Goal: Navigation & Orientation: Find specific page/section

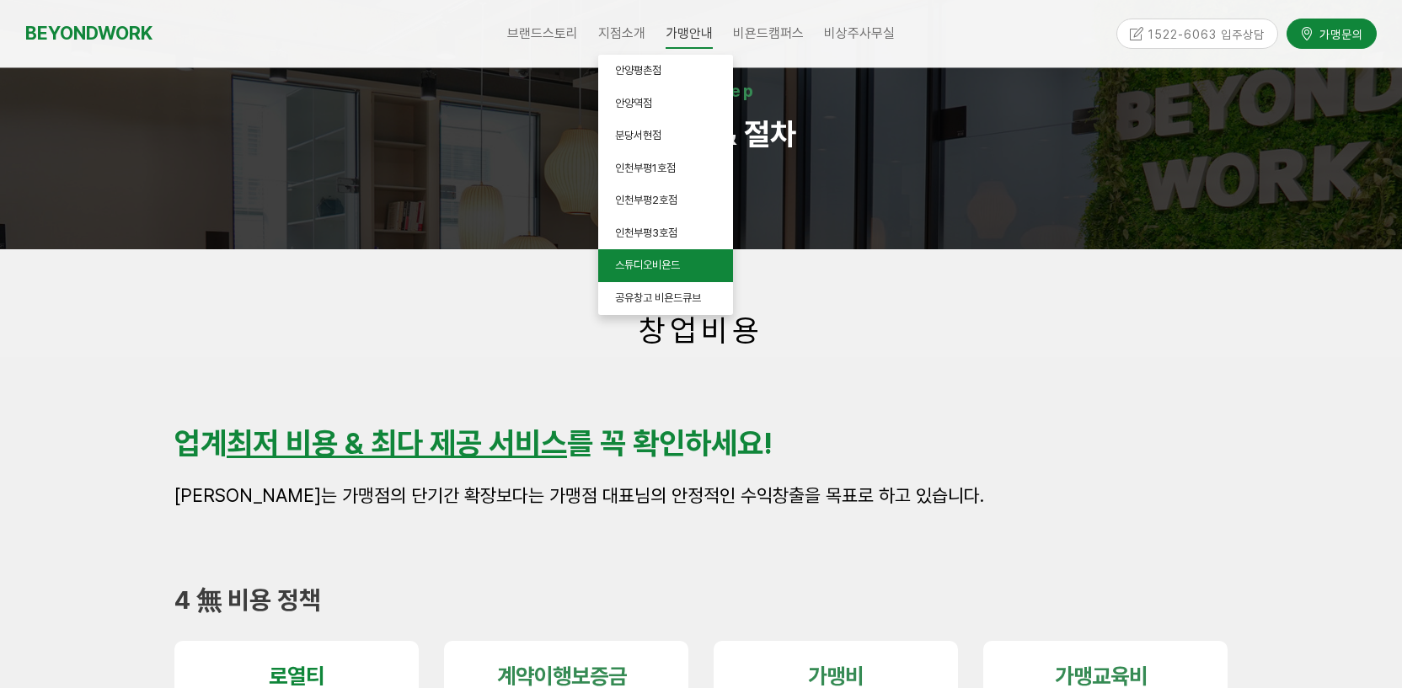
scroll to position [78, 0]
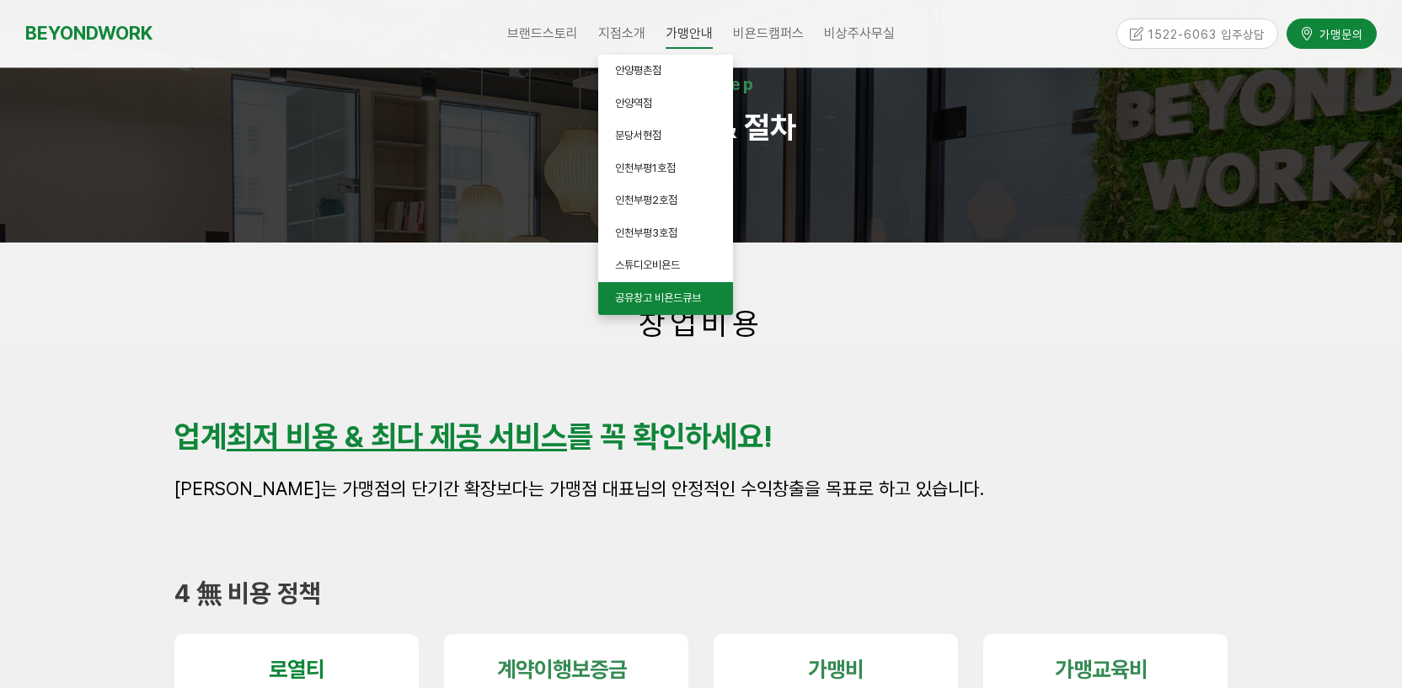
click at [669, 290] on link "공유창고 비욘드큐브" at bounding box center [665, 298] width 135 height 33
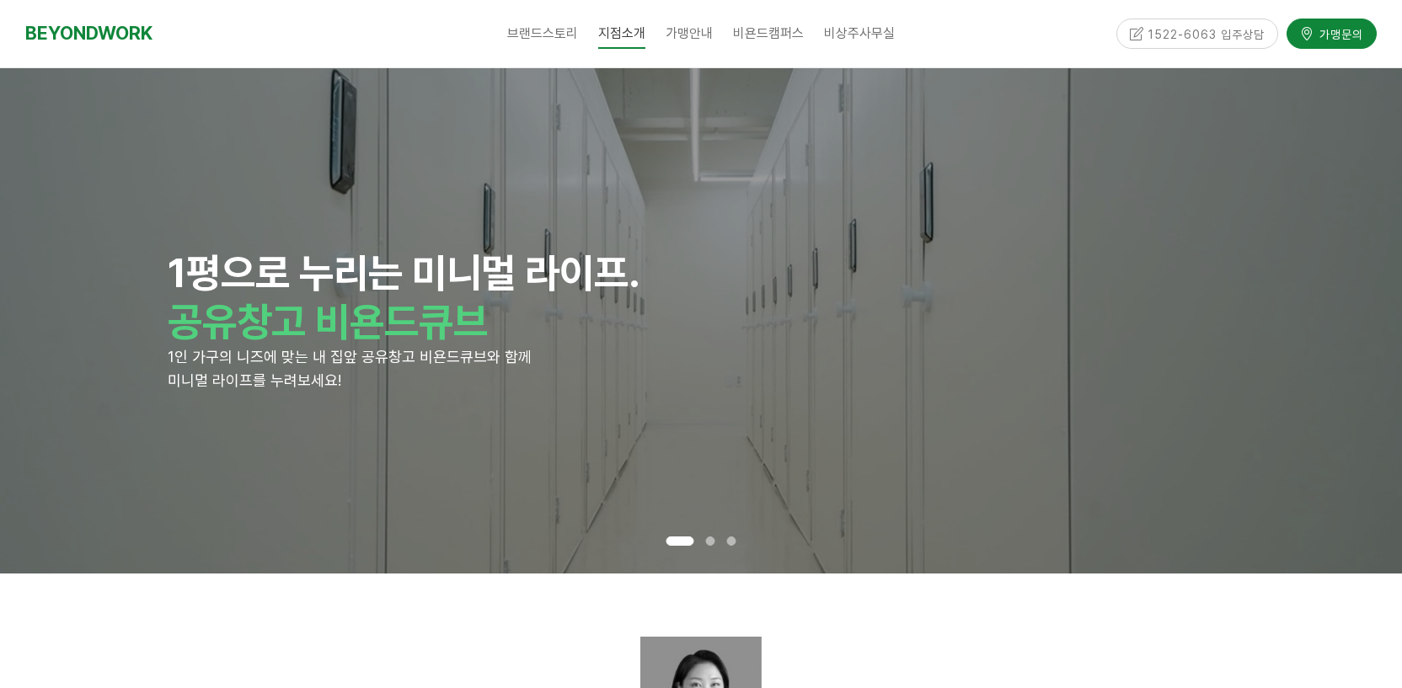
click at [709, 541] on span at bounding box center [710, 541] width 9 height 9
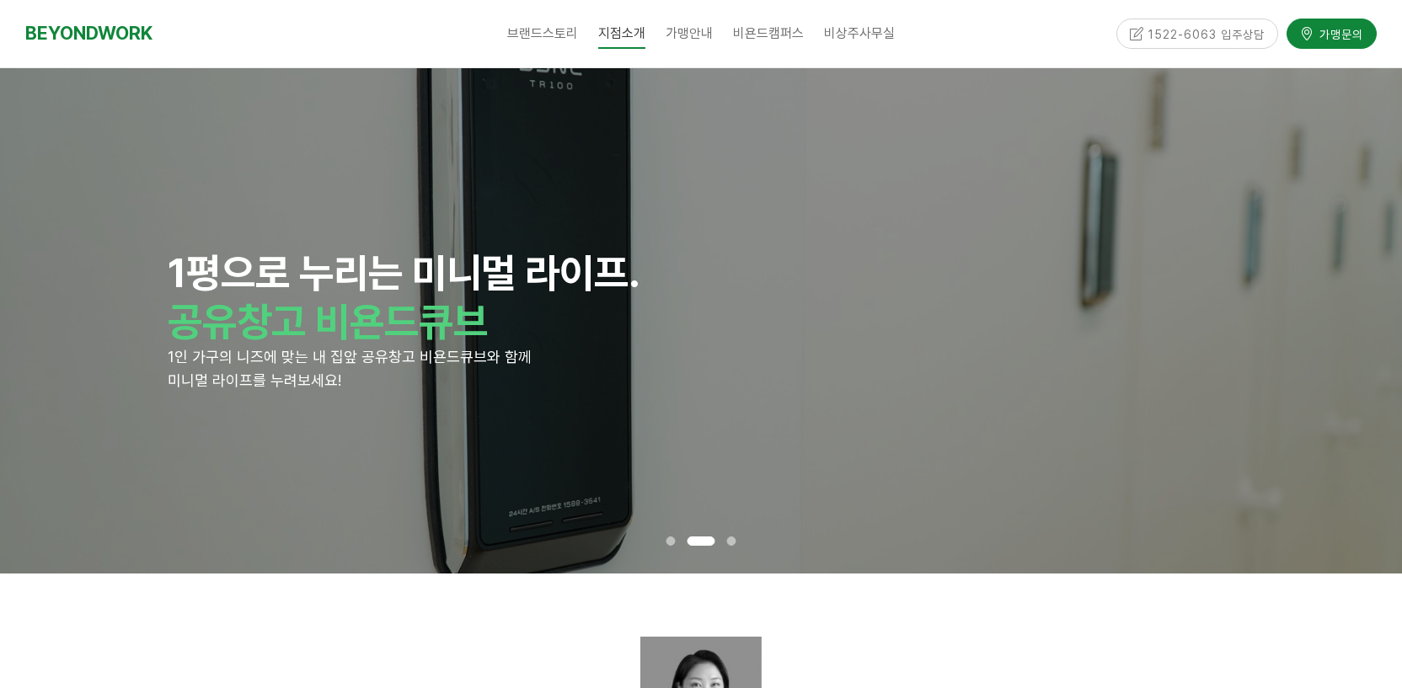
click at [740, 542] on div at bounding box center [731, 541] width 21 height 18
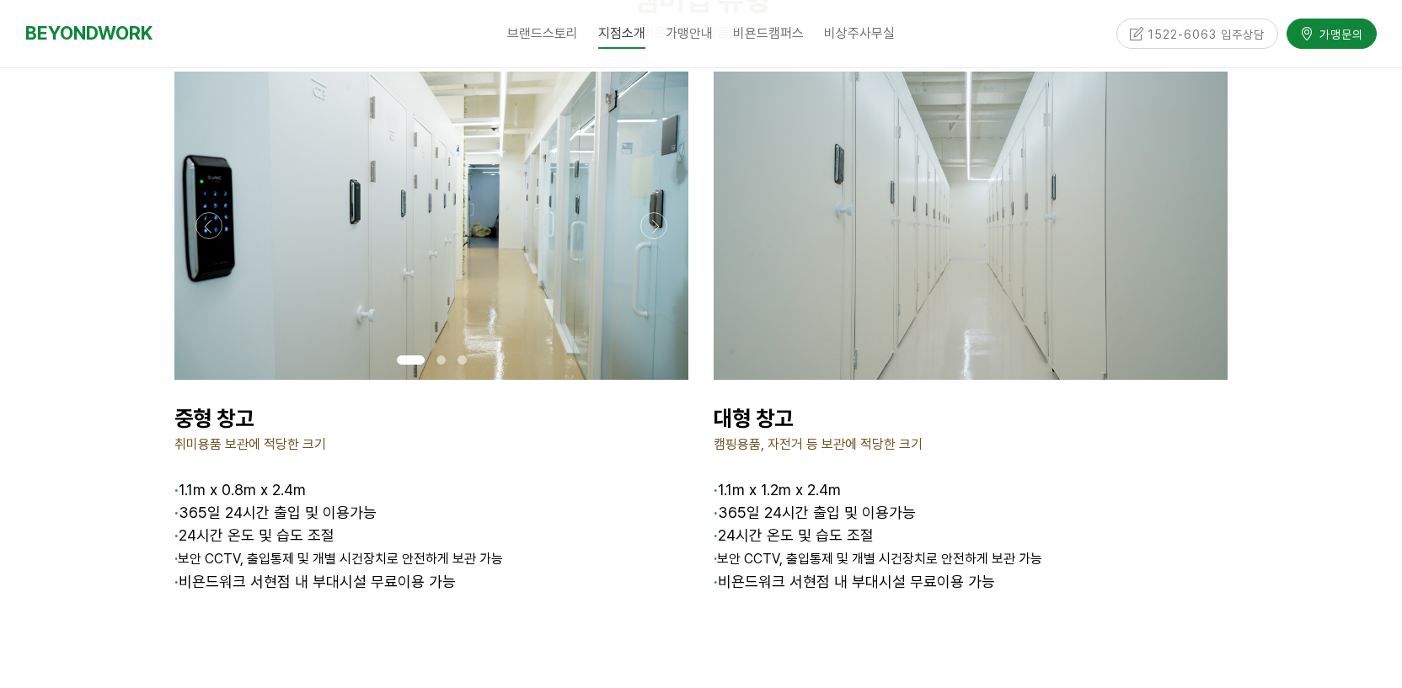
scroll to position [2239, 0]
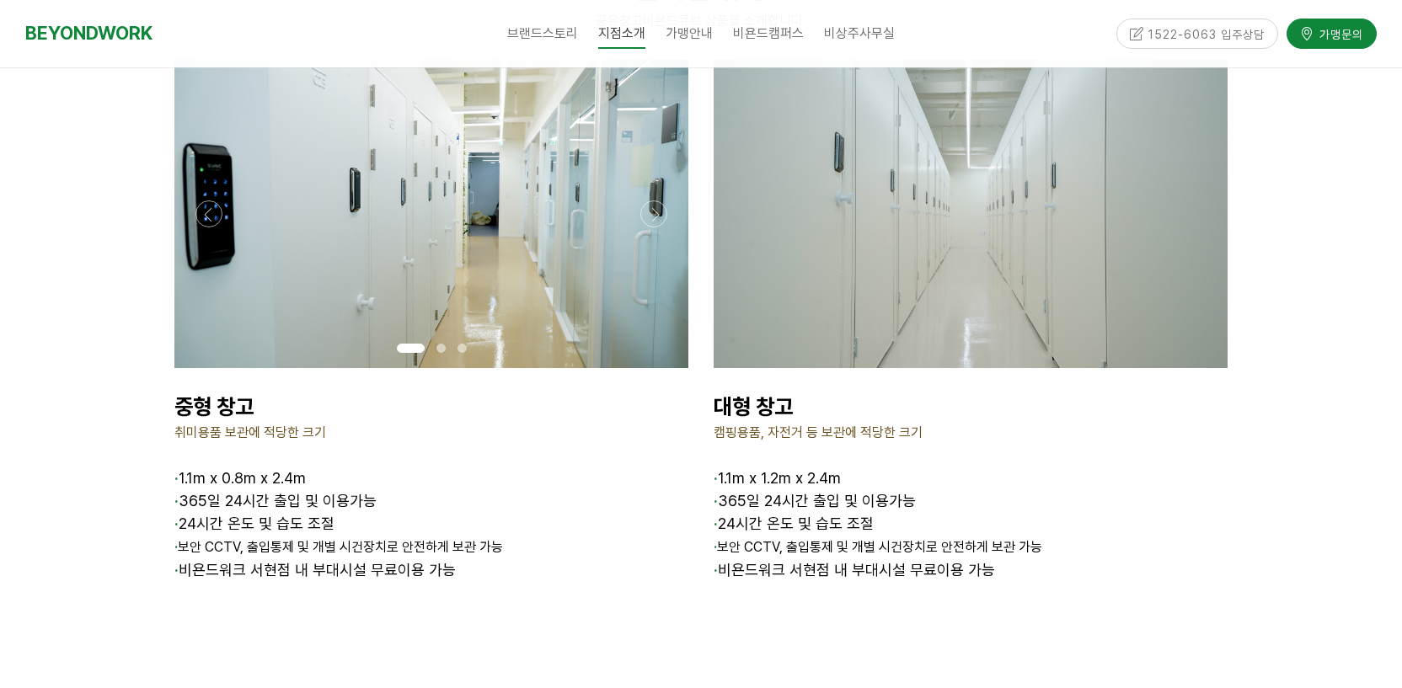
click at [437, 339] on div at bounding box center [440, 348] width 21 height 18
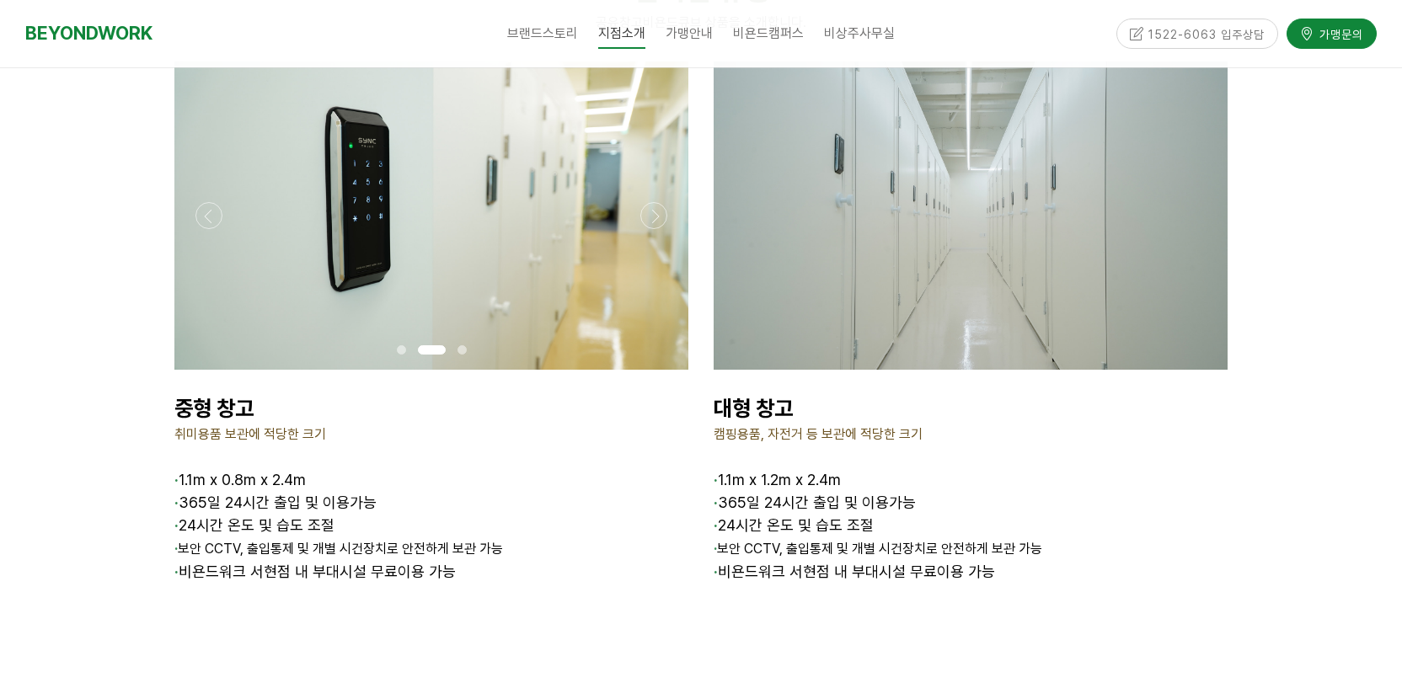
click at [462, 345] on span at bounding box center [461, 349] width 9 height 9
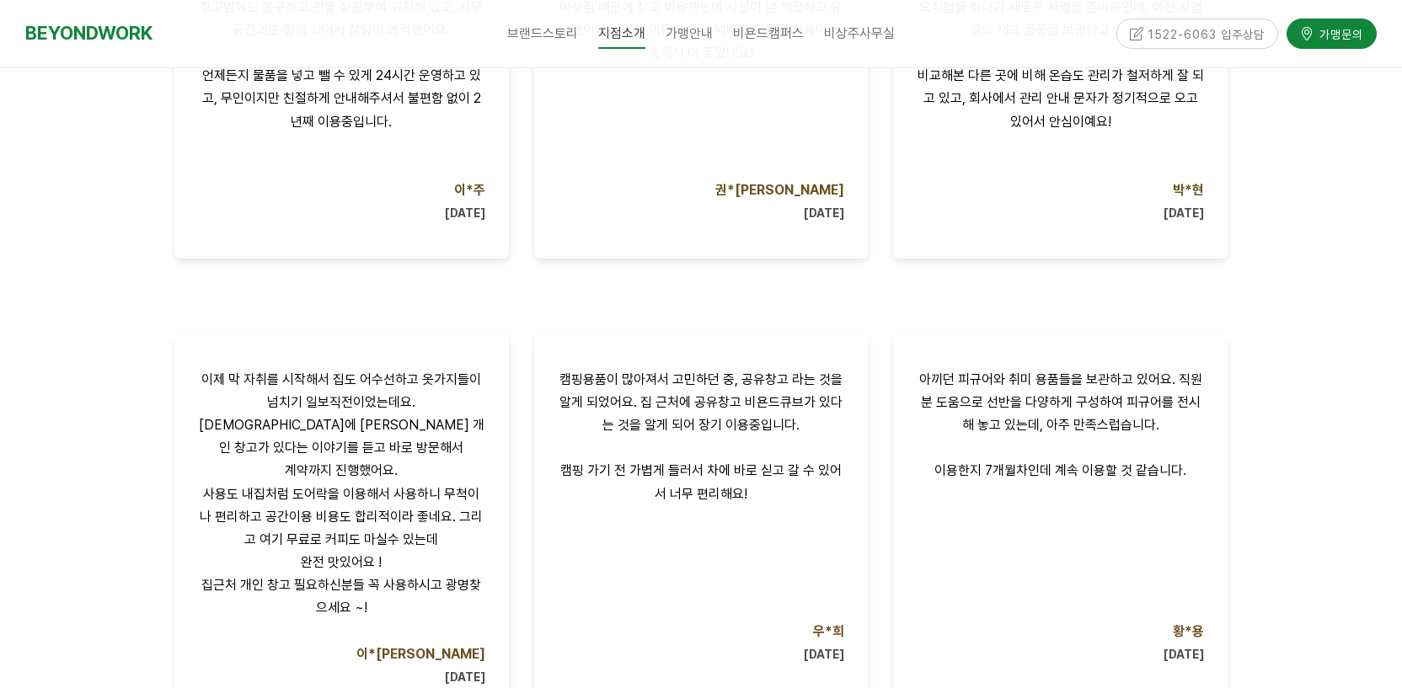
scroll to position [951, 0]
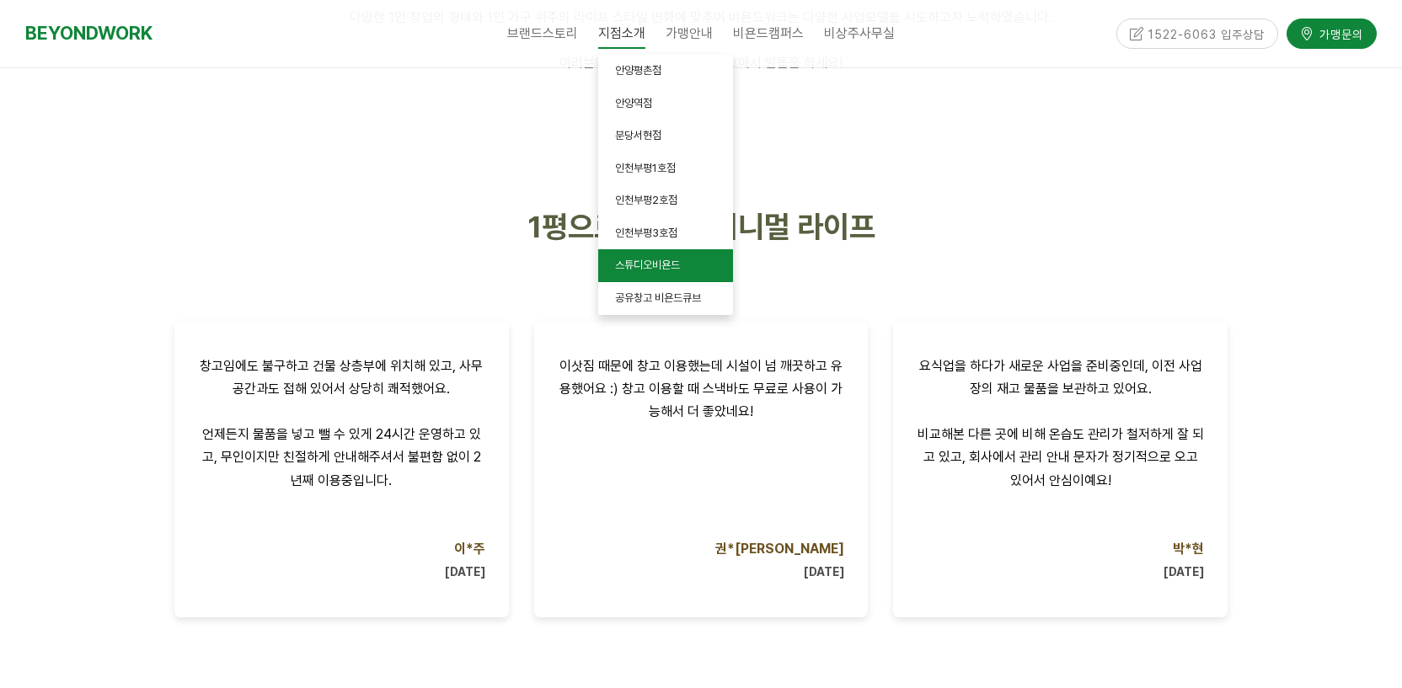
click at [678, 268] on span "스튜디오비욘드" at bounding box center [647, 265] width 65 height 13
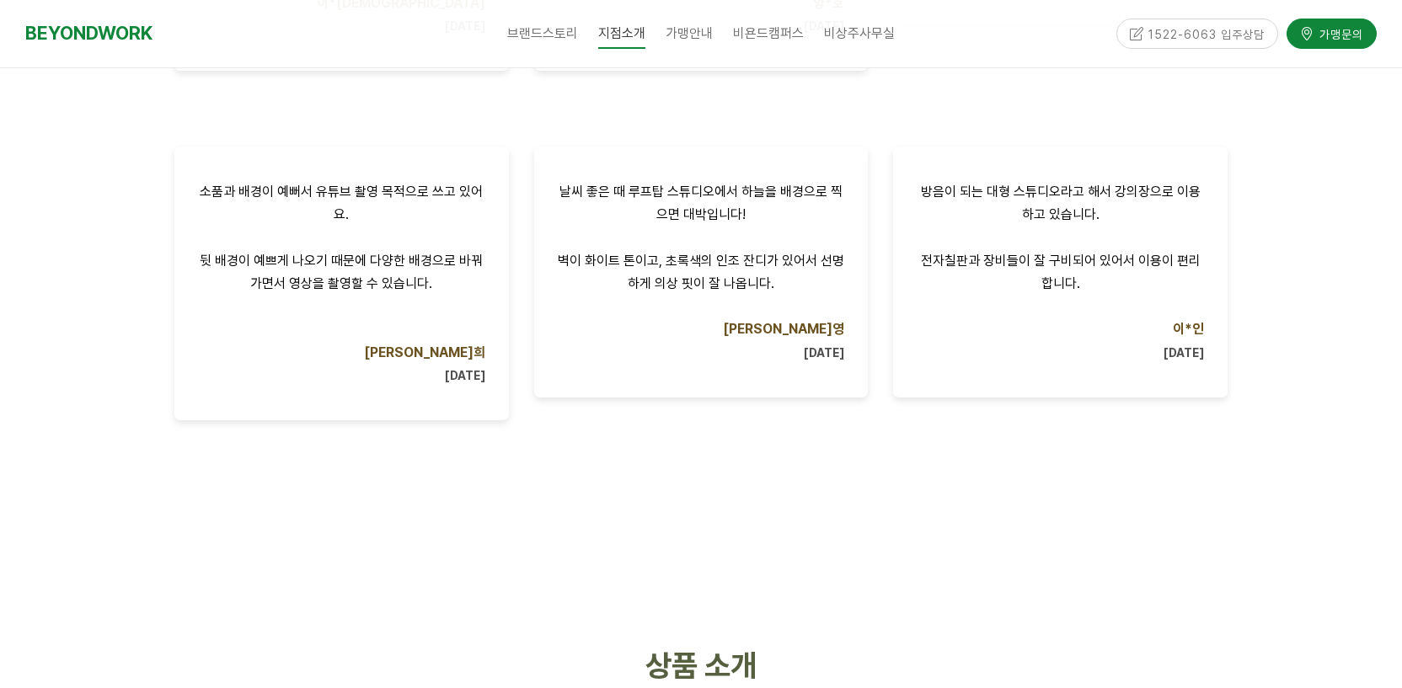
scroll to position [1452, 0]
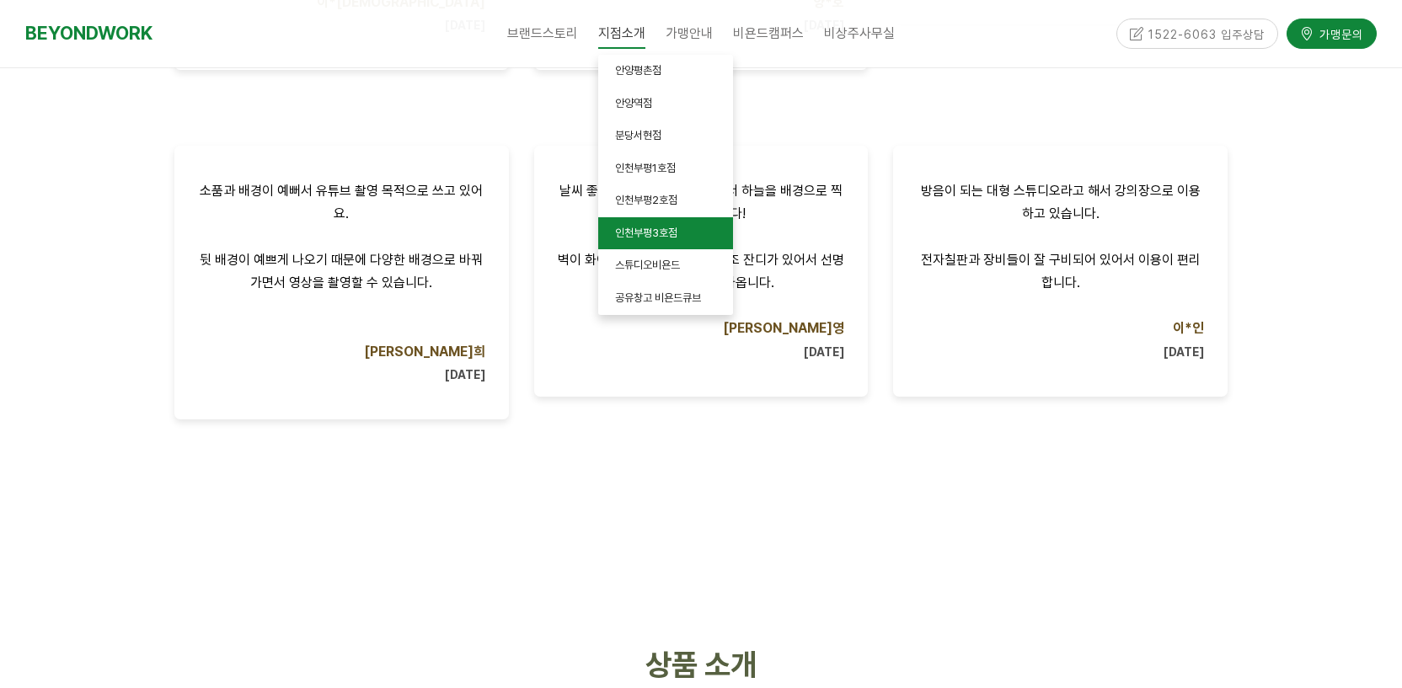
click at [672, 233] on span "인천부평3호점" at bounding box center [646, 233] width 62 height 13
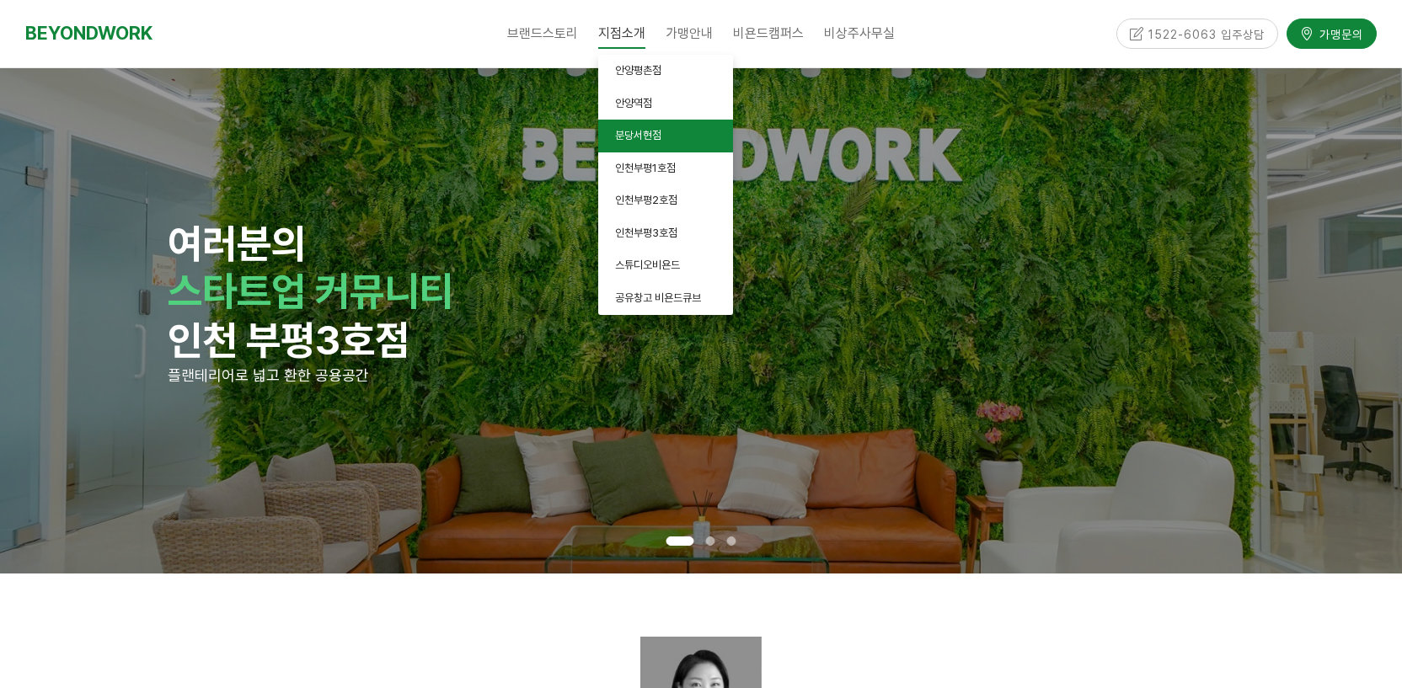
click at [655, 136] on span "분당서현점" at bounding box center [638, 135] width 46 height 13
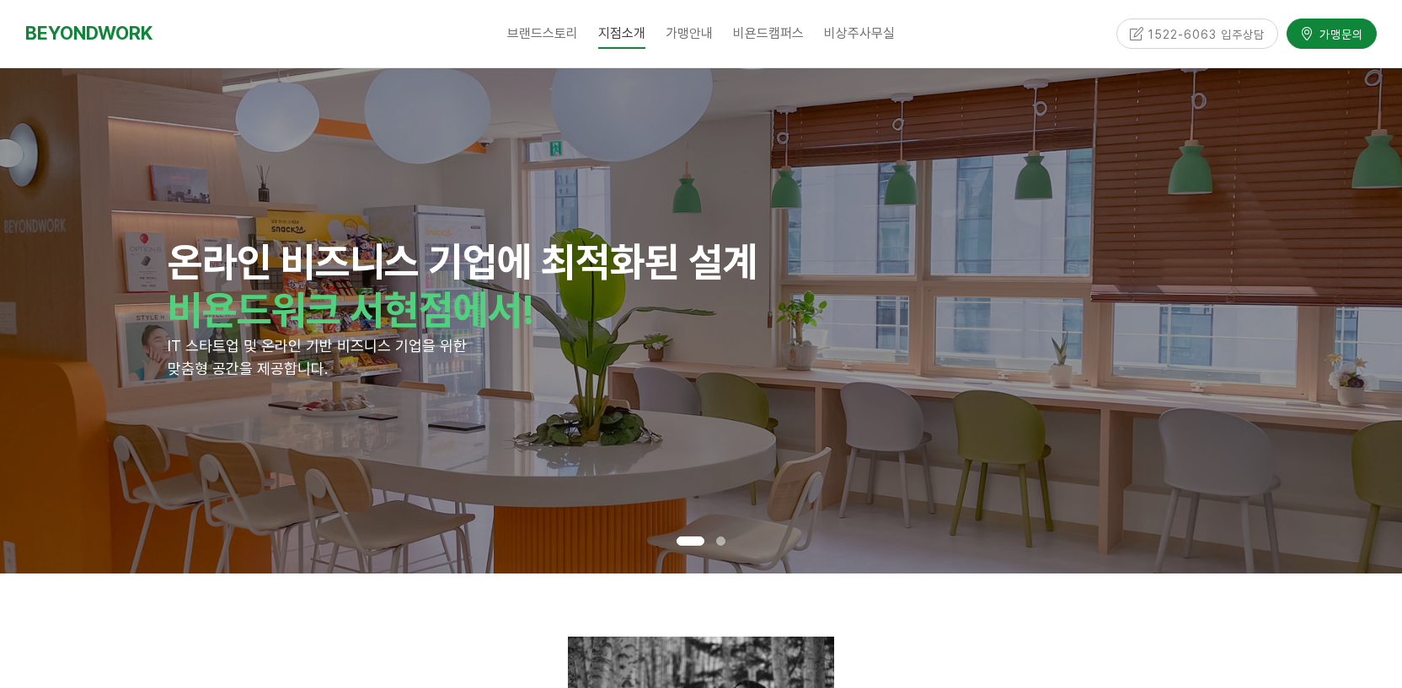
click at [723, 541] on span at bounding box center [720, 541] width 9 height 9
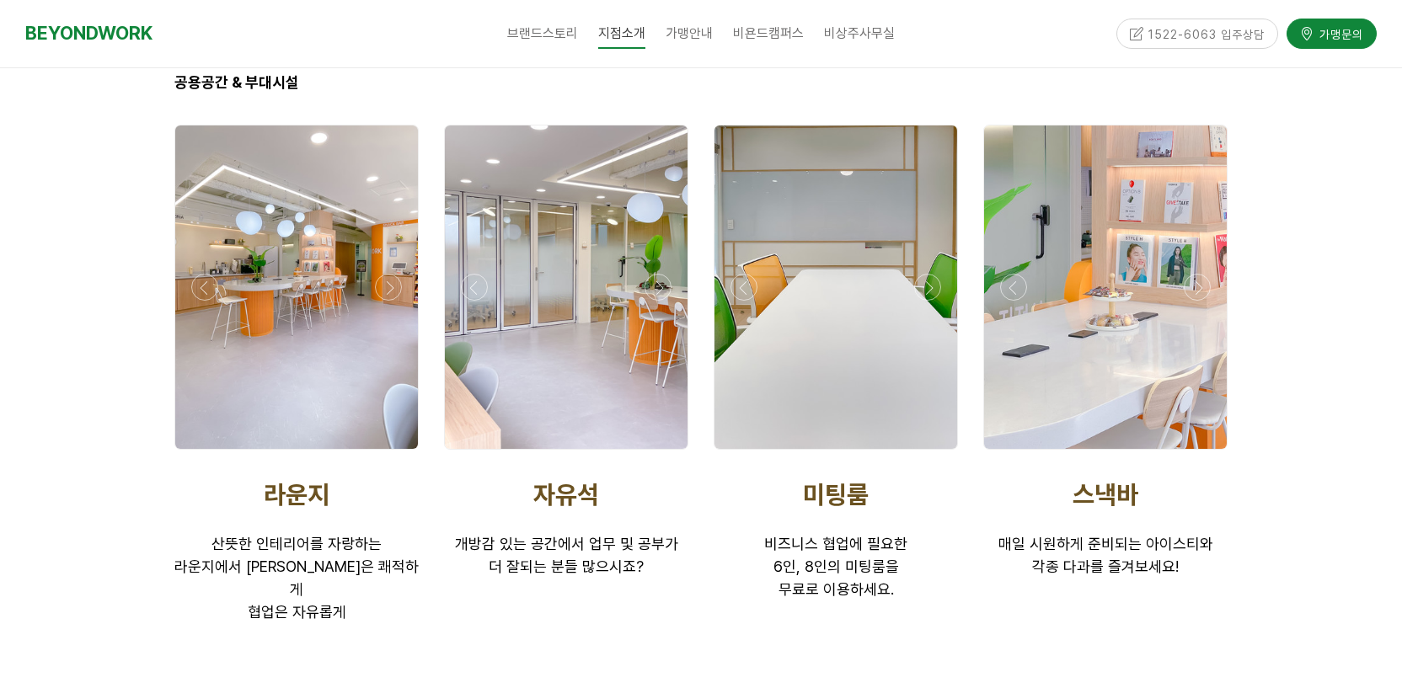
scroll to position [2653, 0]
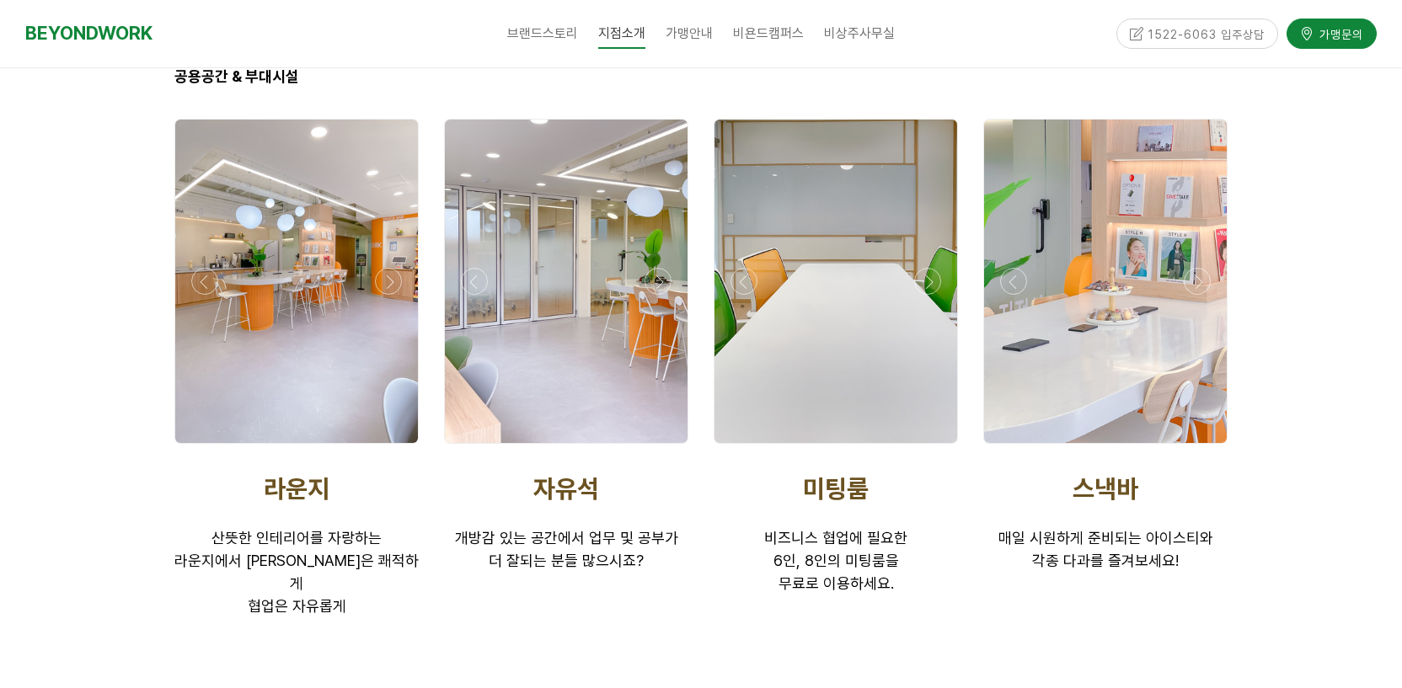
click at [388, 448] on div at bounding box center [296, 448] width 253 height 0
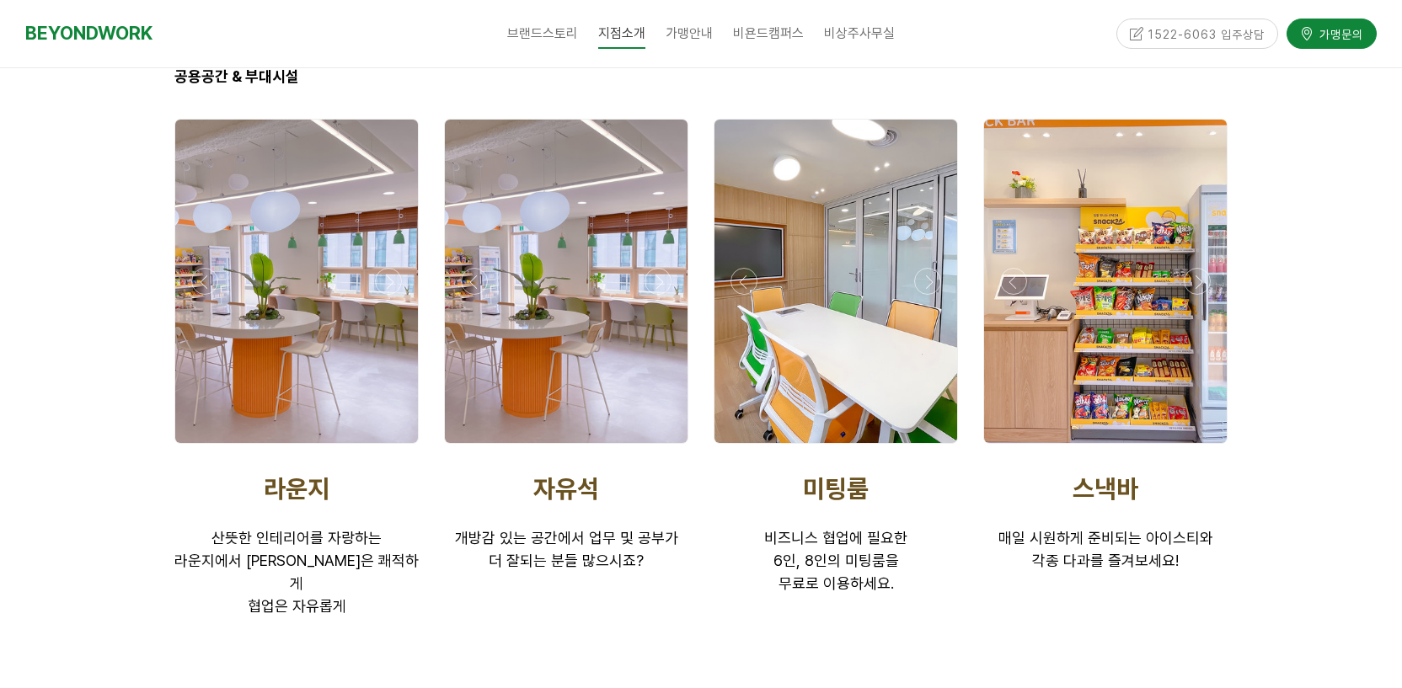
click at [388, 448] on div at bounding box center [296, 448] width 253 height 0
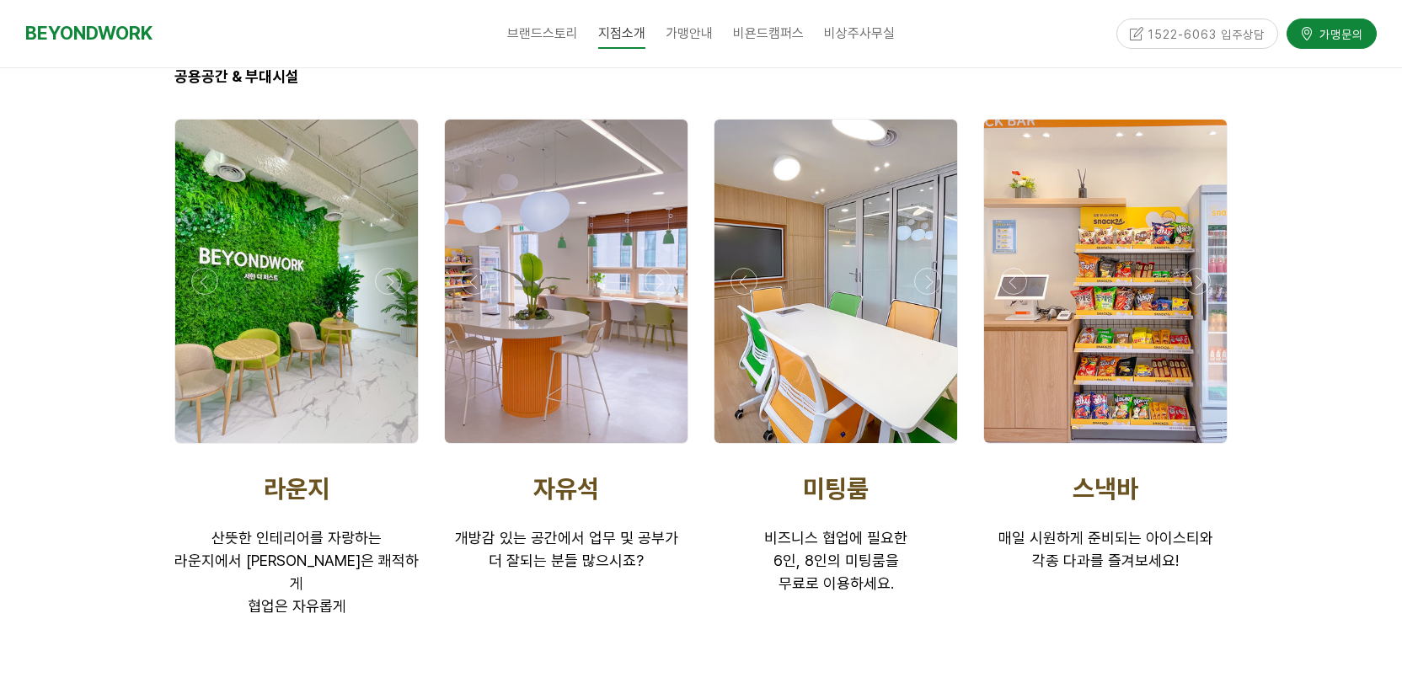
click at [388, 448] on div at bounding box center [296, 448] width 253 height 0
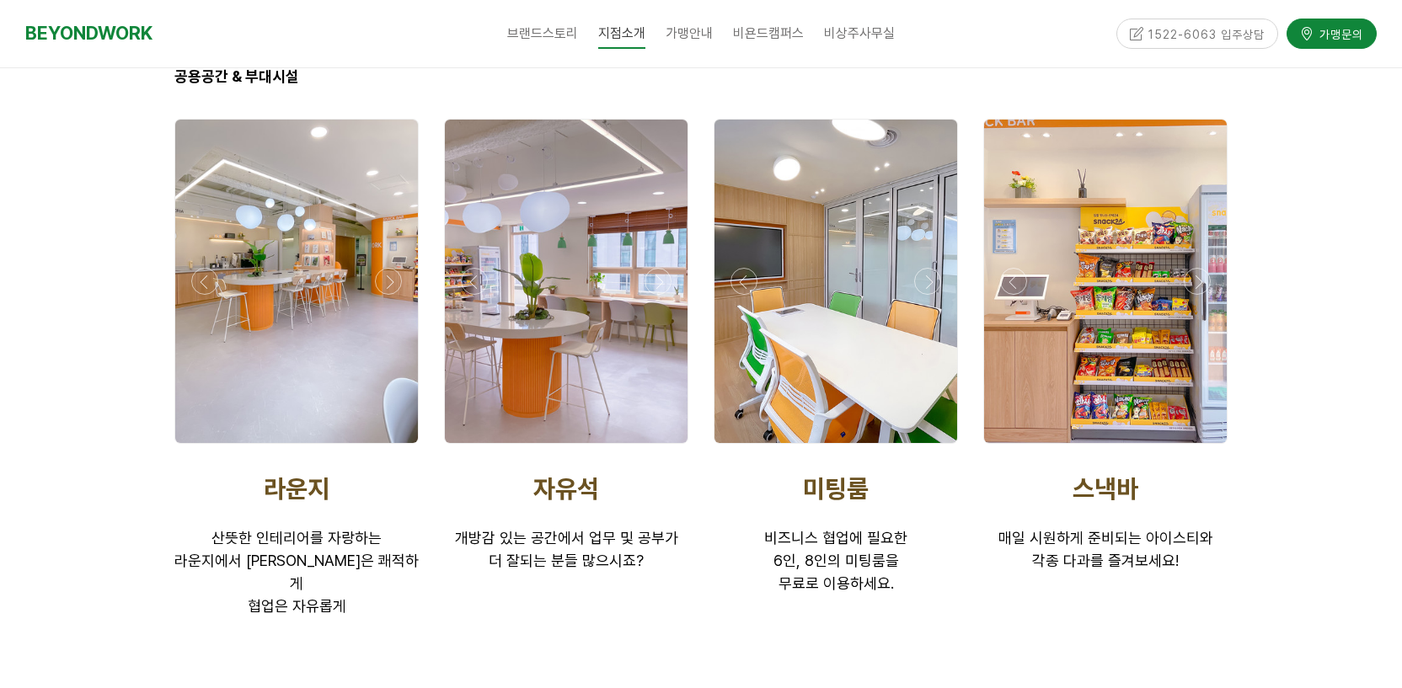
click at [388, 448] on div at bounding box center [296, 448] width 253 height 0
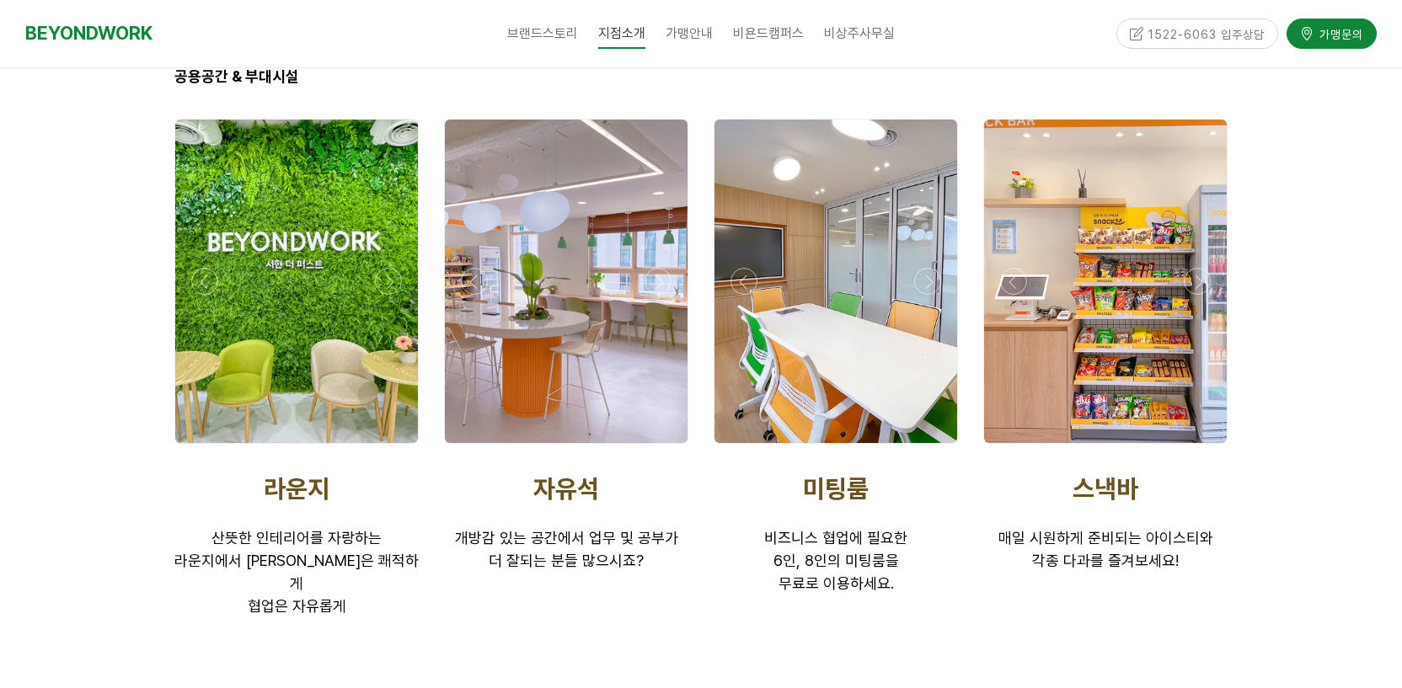
click at [388, 448] on div at bounding box center [296, 448] width 253 height 0
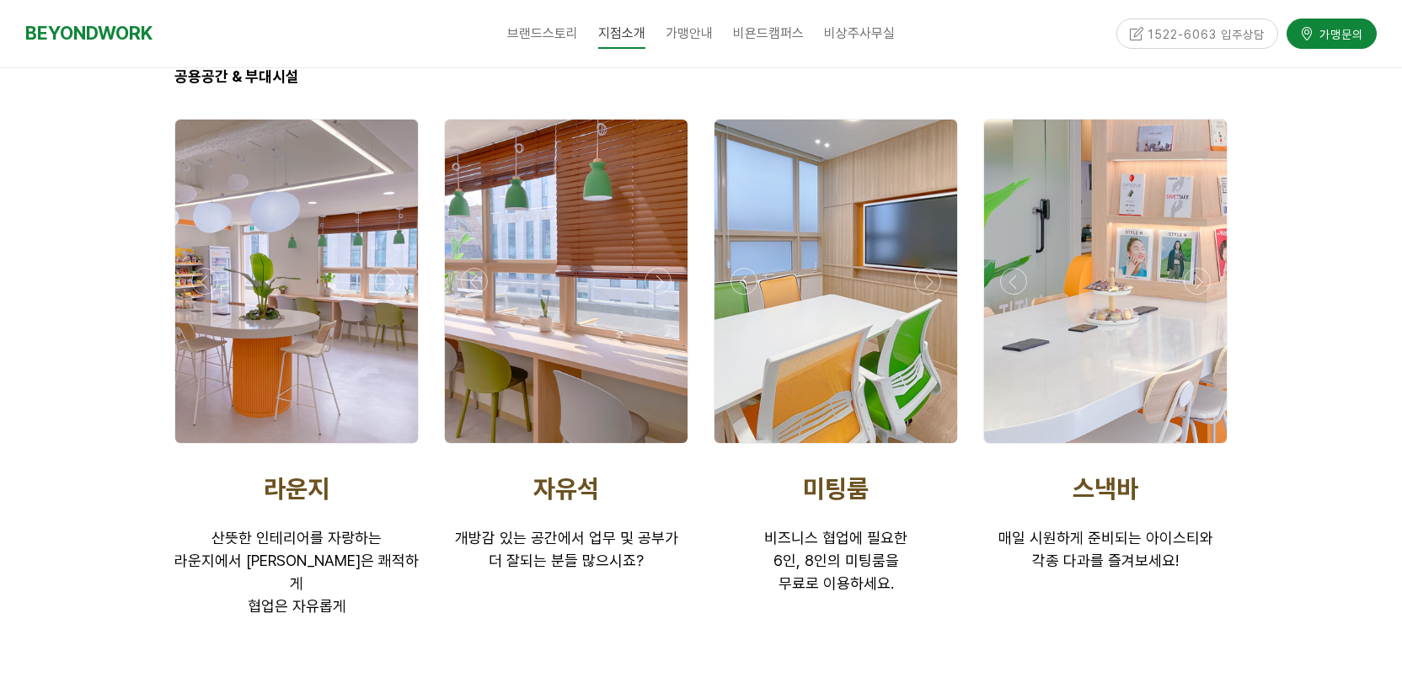
click at [657, 448] on div at bounding box center [566, 448] width 253 height 0
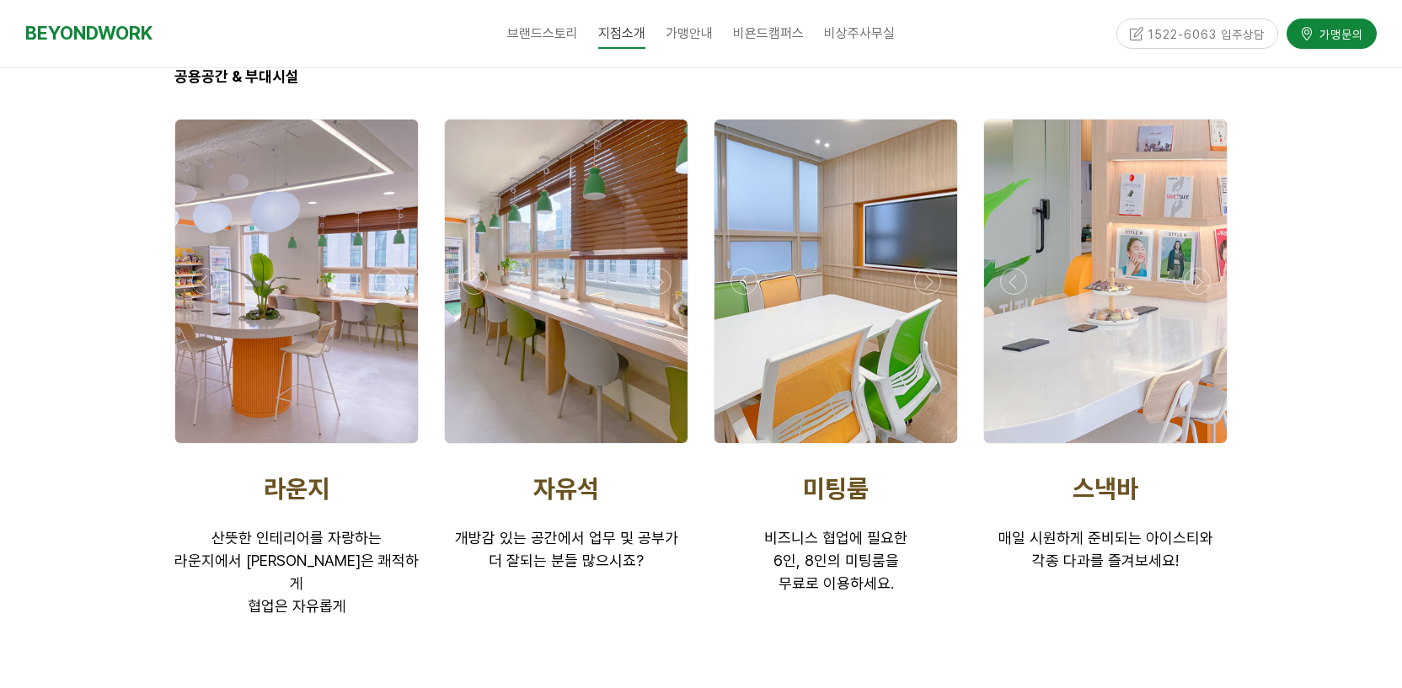
click at [657, 448] on div at bounding box center [566, 448] width 253 height 0
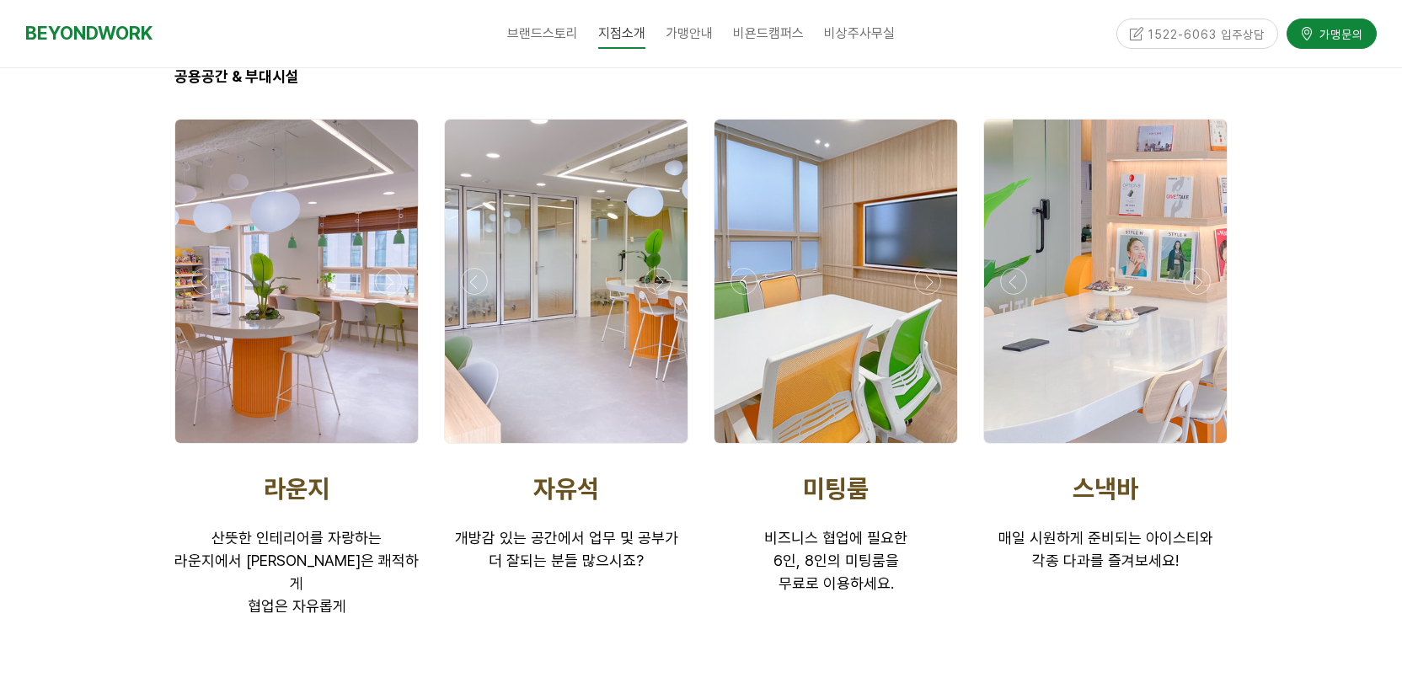
click at [657, 448] on div at bounding box center [566, 448] width 253 height 0
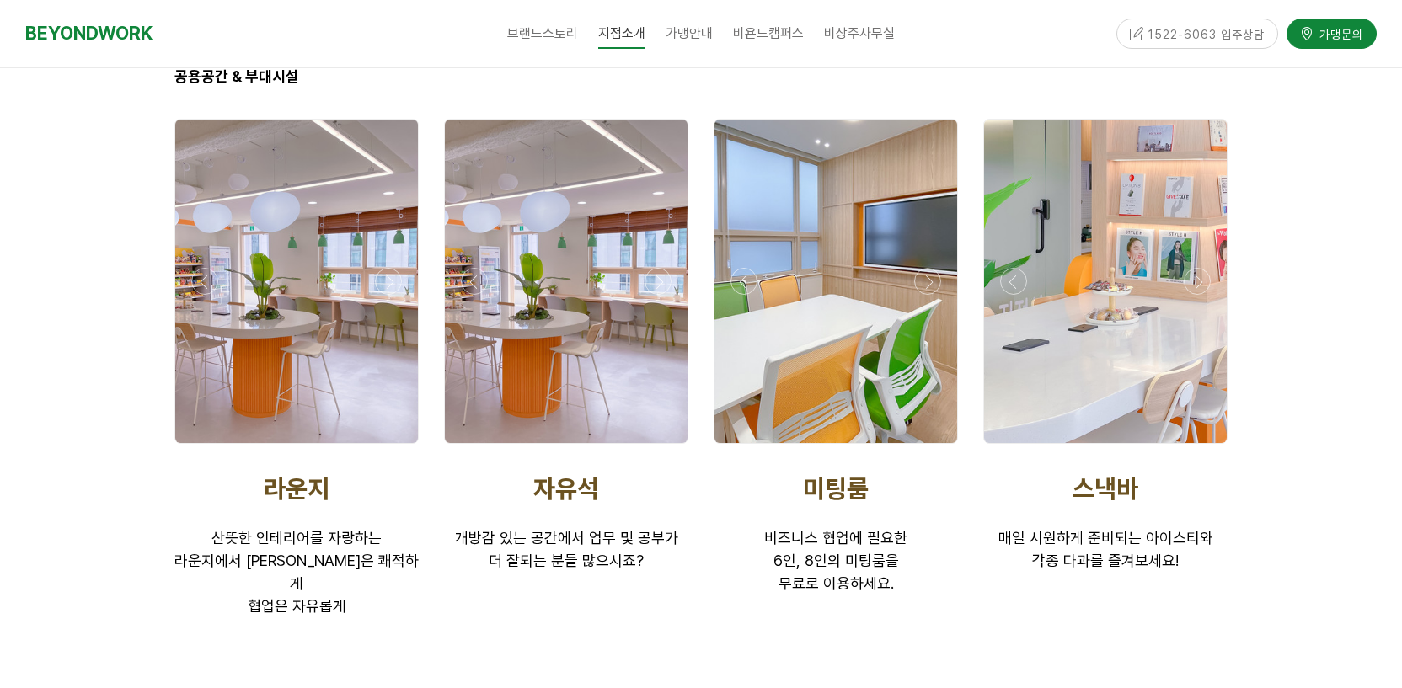
click at [657, 448] on div at bounding box center [566, 448] width 253 height 0
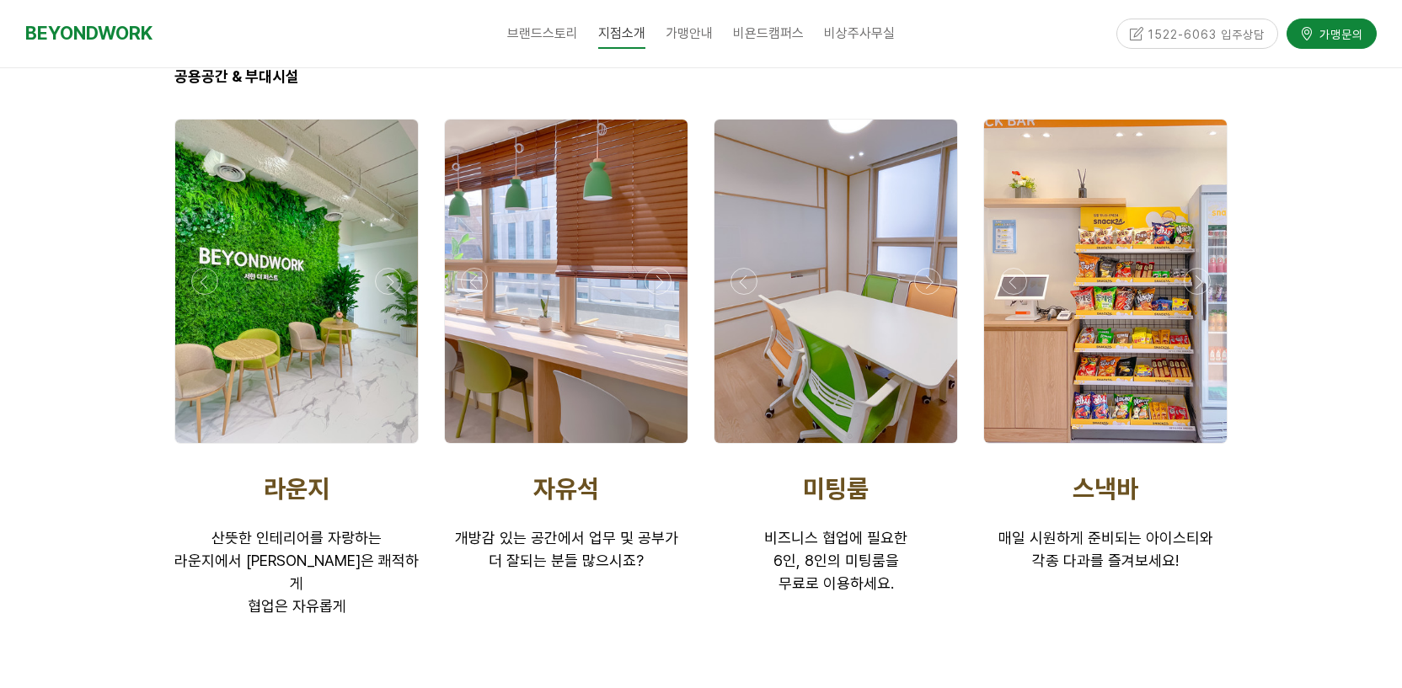
click at [927, 448] on div at bounding box center [835, 448] width 253 height 0
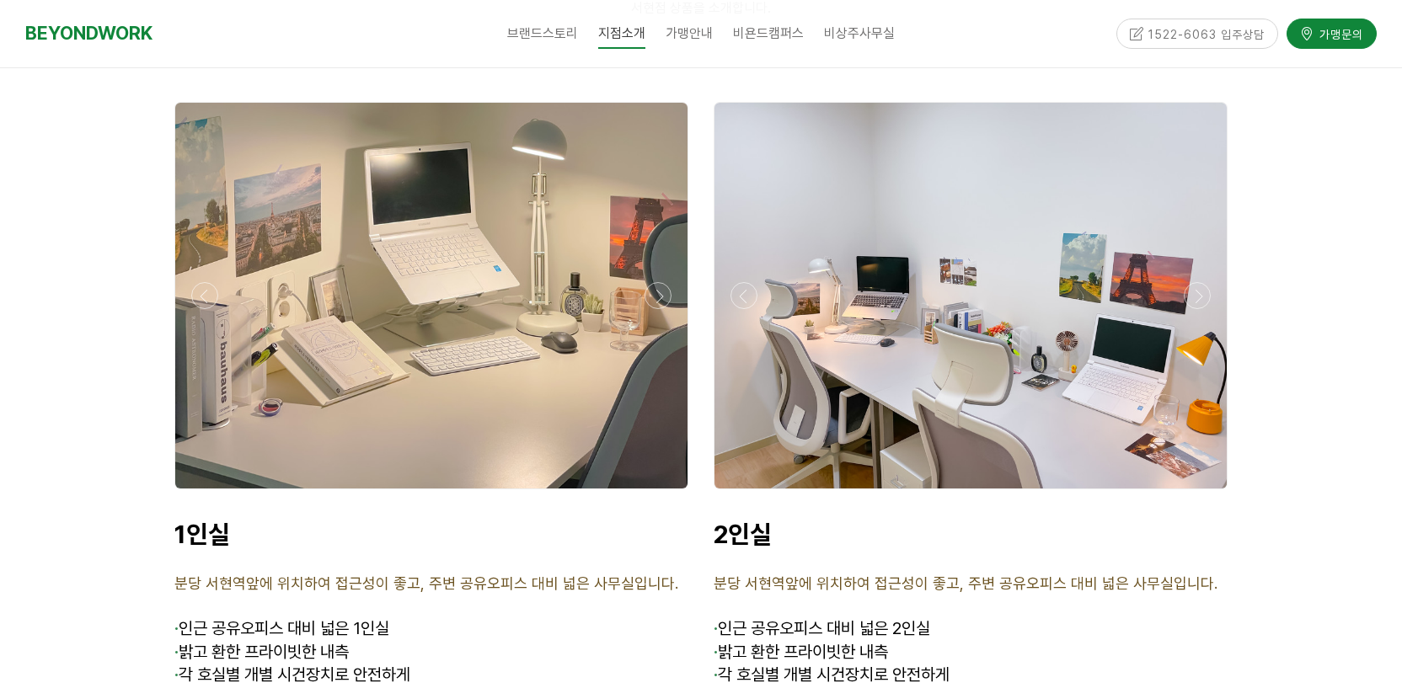
scroll to position [4051, 0]
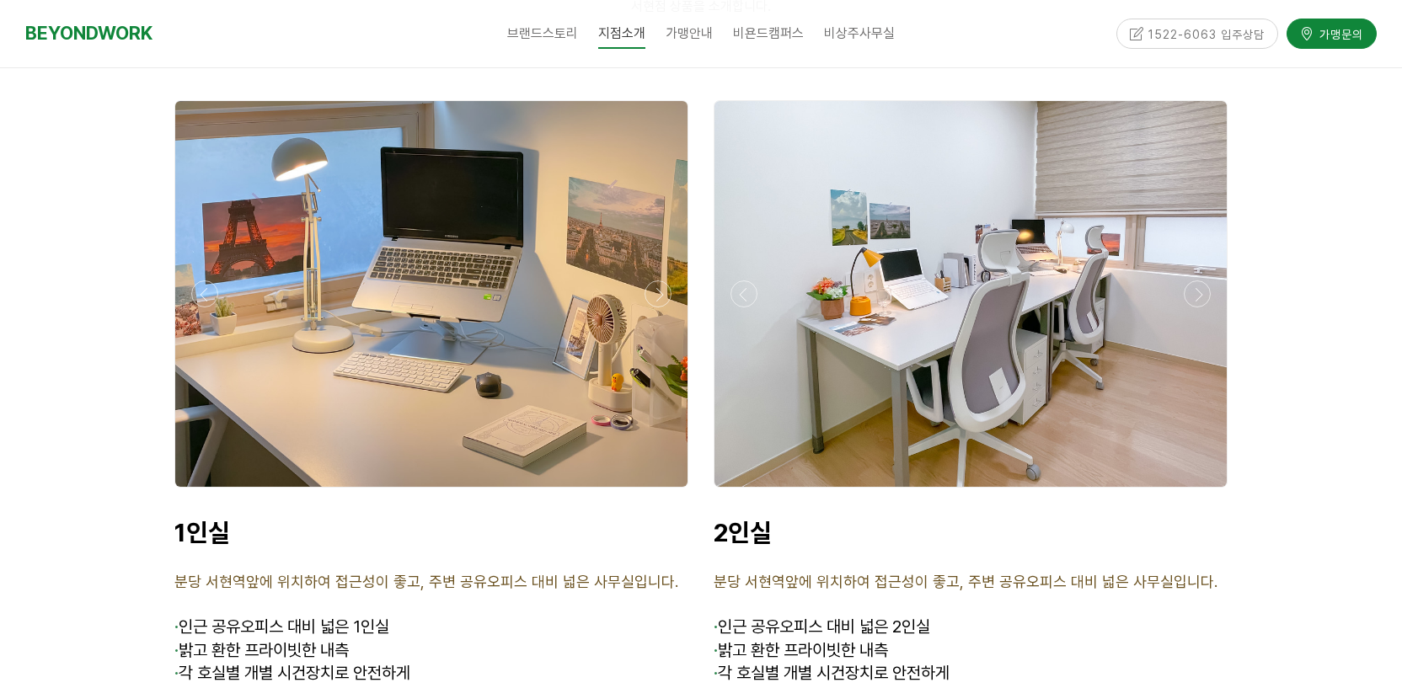
click at [659, 492] on div at bounding box center [431, 492] width 522 height 0
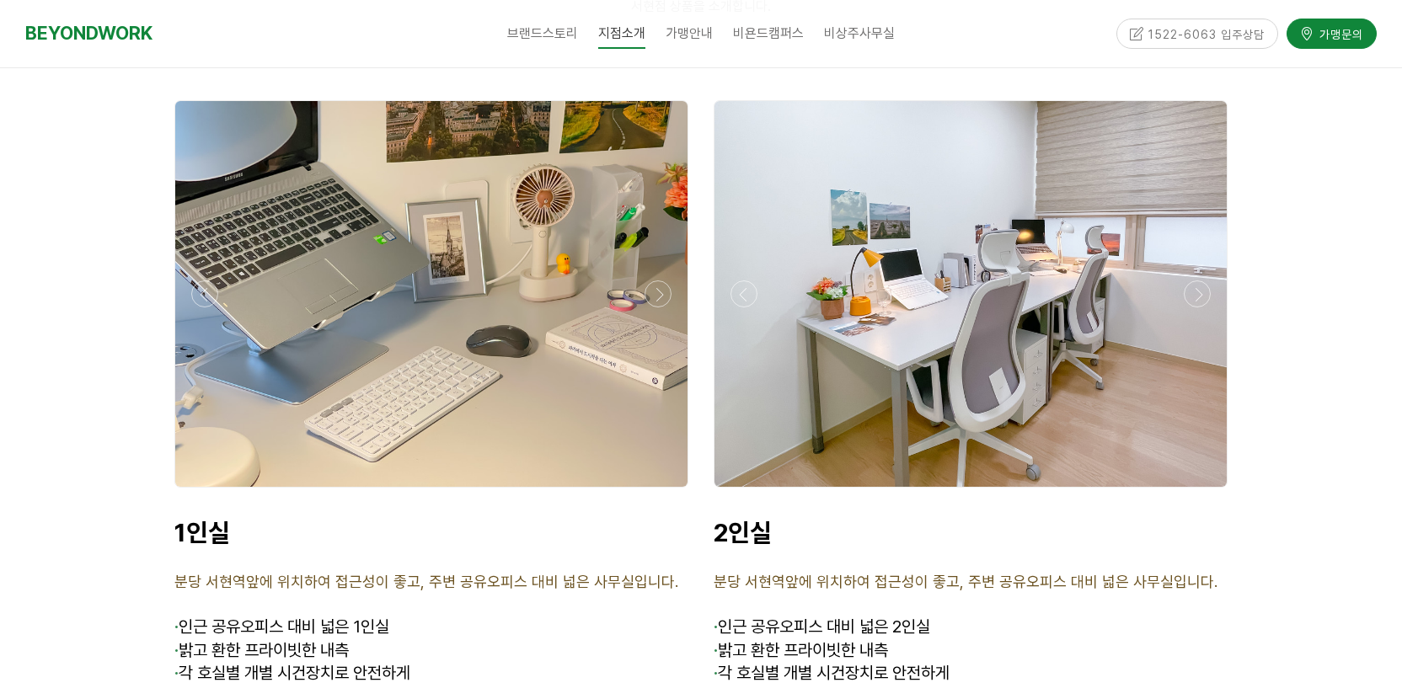
click at [660, 492] on div at bounding box center [431, 492] width 522 height 0
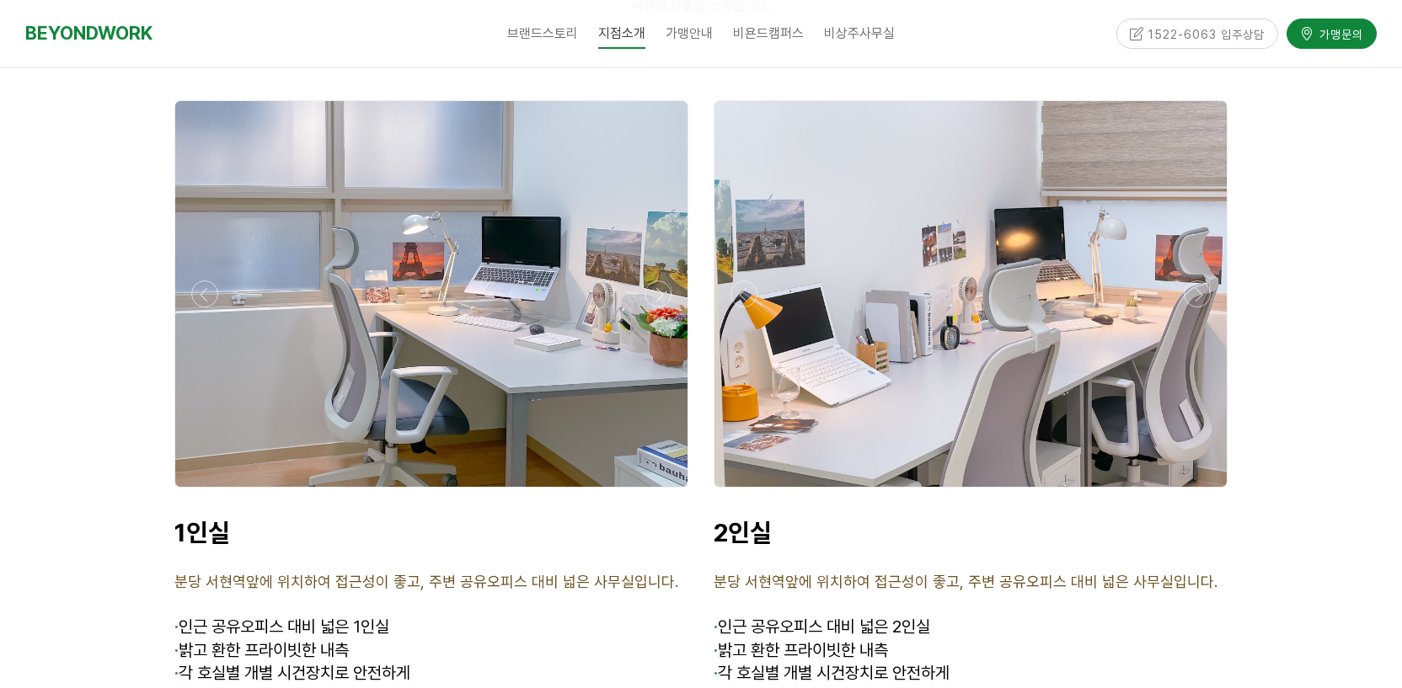
click at [660, 492] on div at bounding box center [431, 492] width 522 height 0
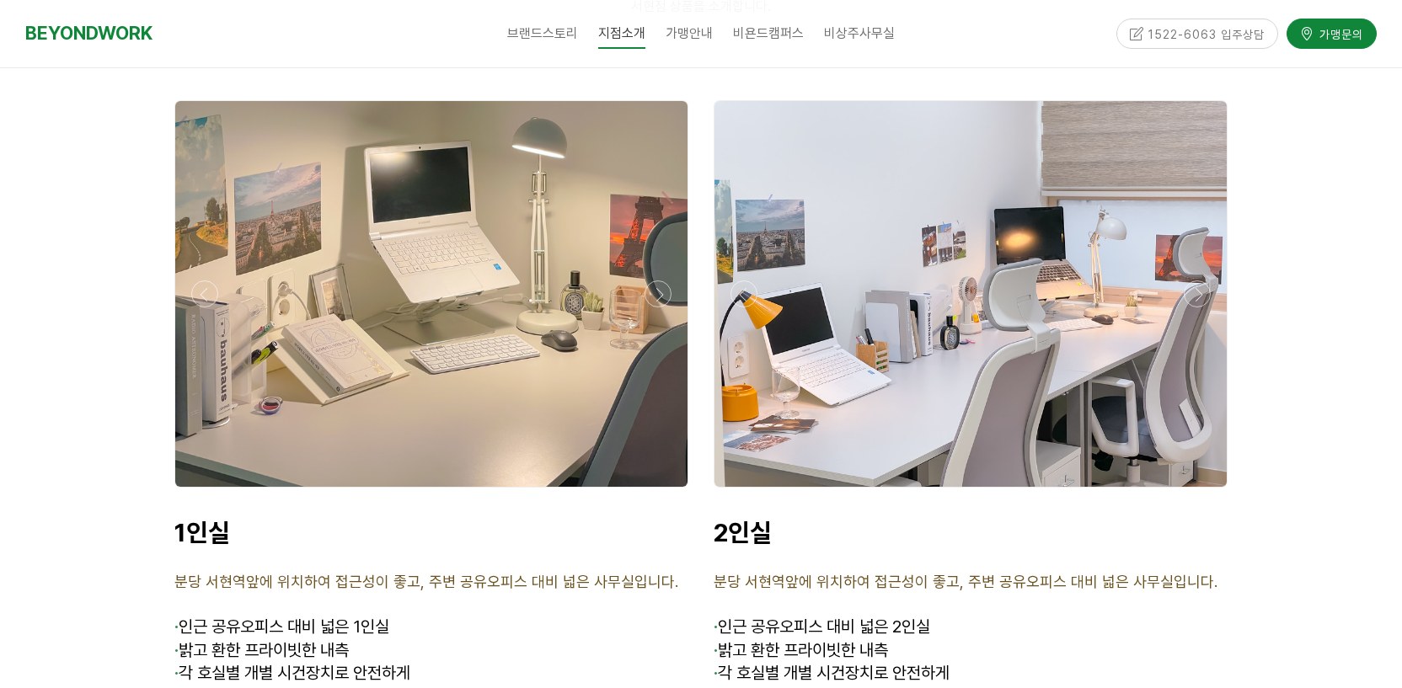
click at [660, 492] on div at bounding box center [431, 492] width 522 height 0
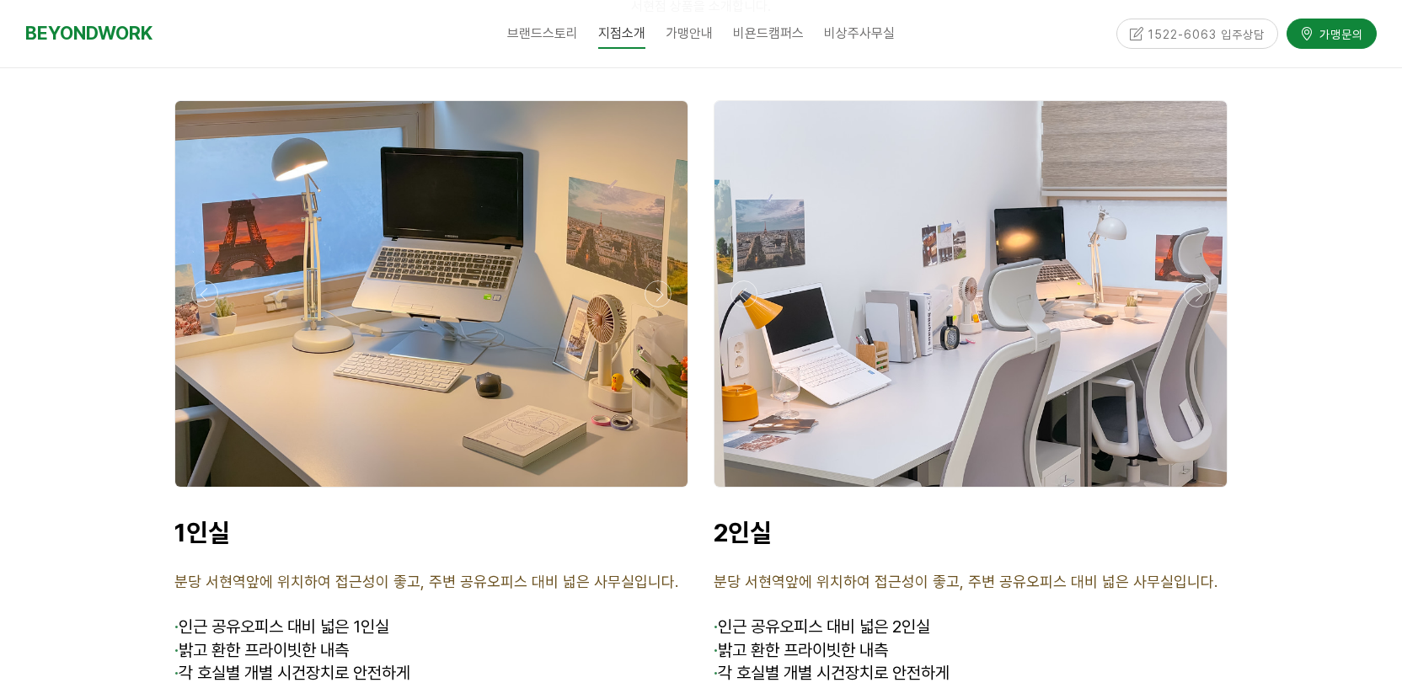
click at [660, 492] on div at bounding box center [431, 492] width 522 height 0
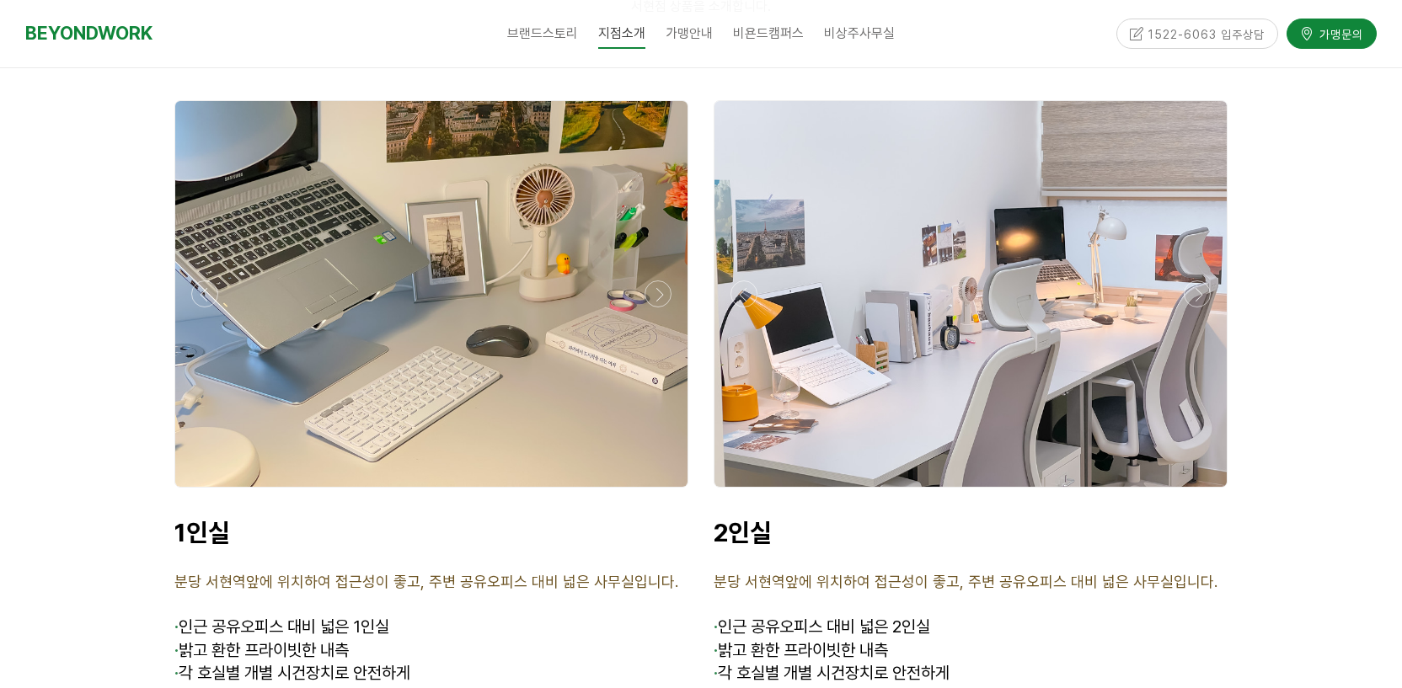
click at [660, 492] on div at bounding box center [431, 492] width 522 height 0
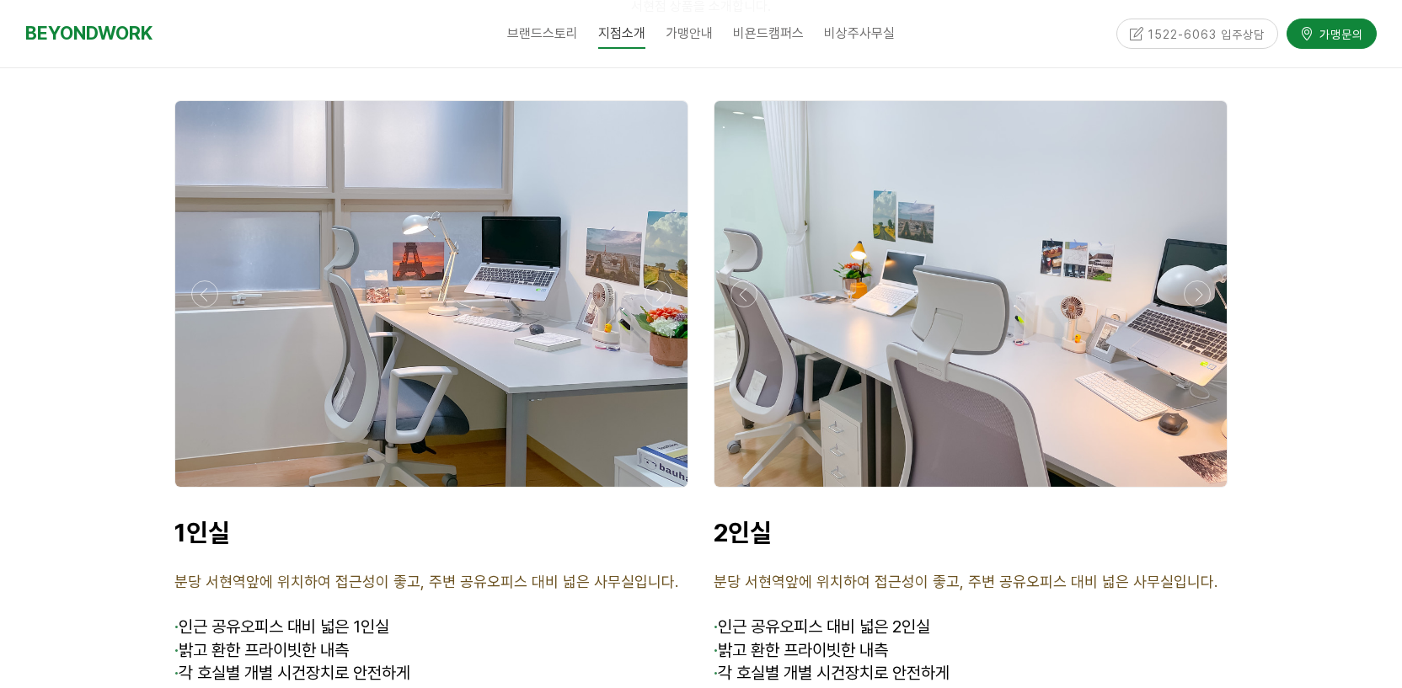
click at [660, 492] on div at bounding box center [431, 492] width 522 height 0
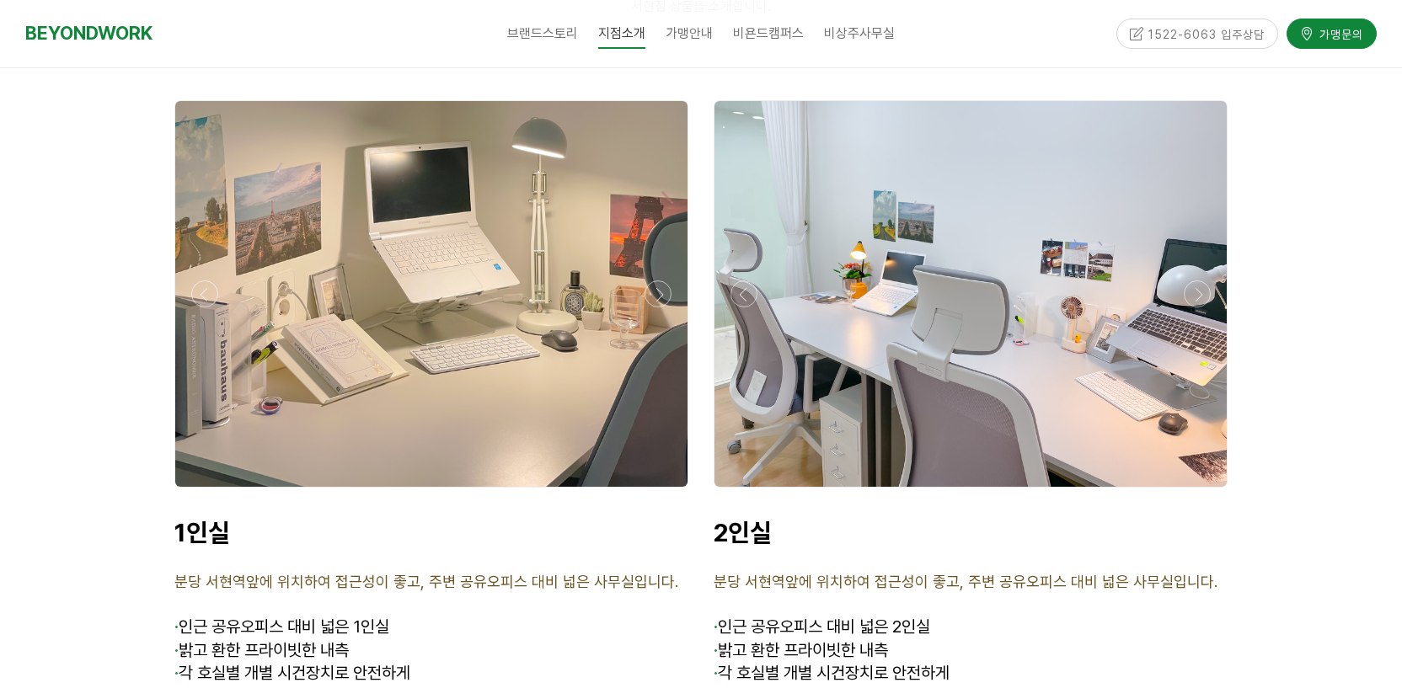
click at [660, 492] on div at bounding box center [431, 492] width 522 height 0
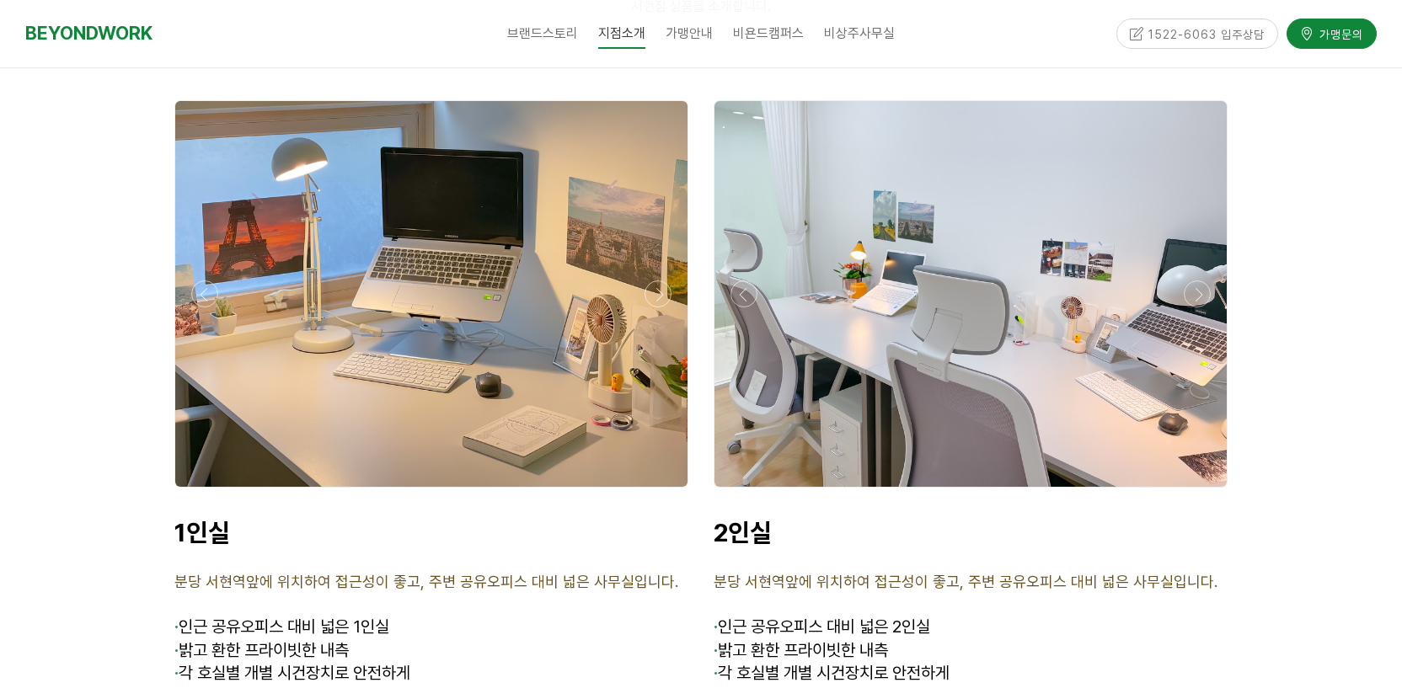
click at [660, 492] on div at bounding box center [431, 492] width 522 height 0
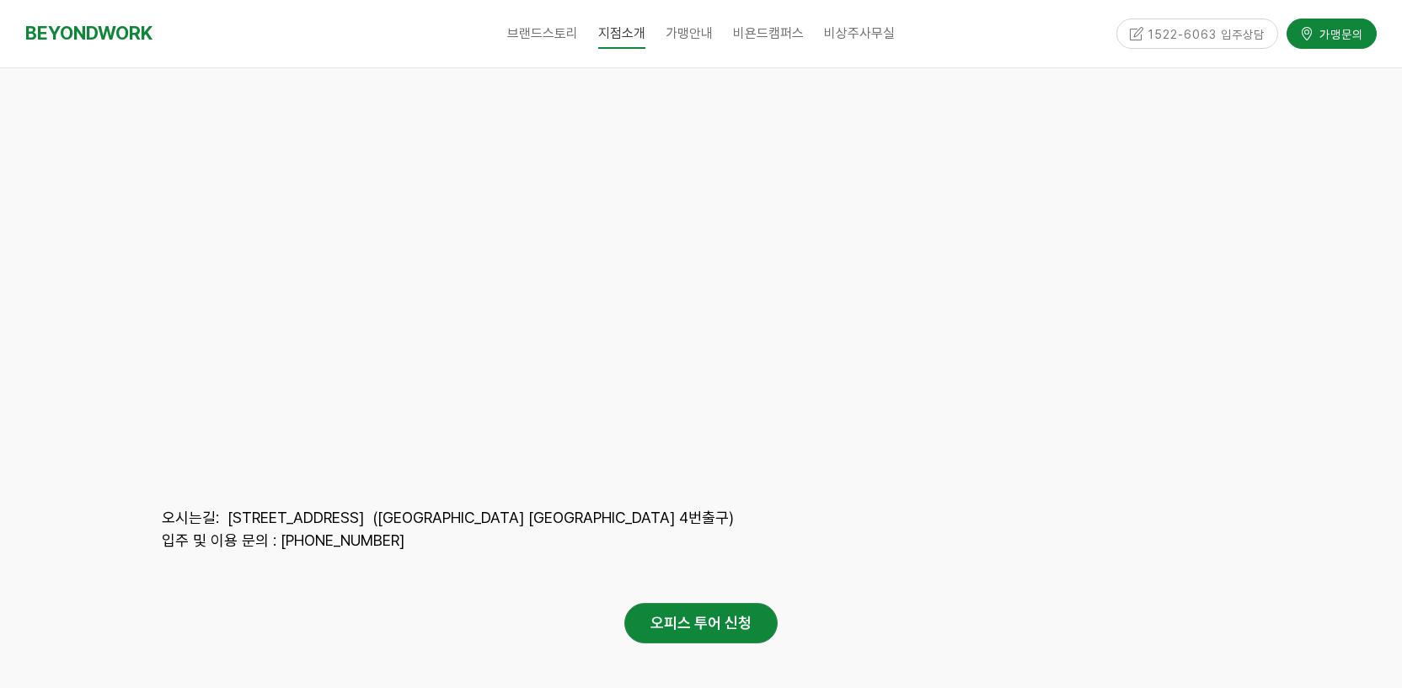
scroll to position [7664, 0]
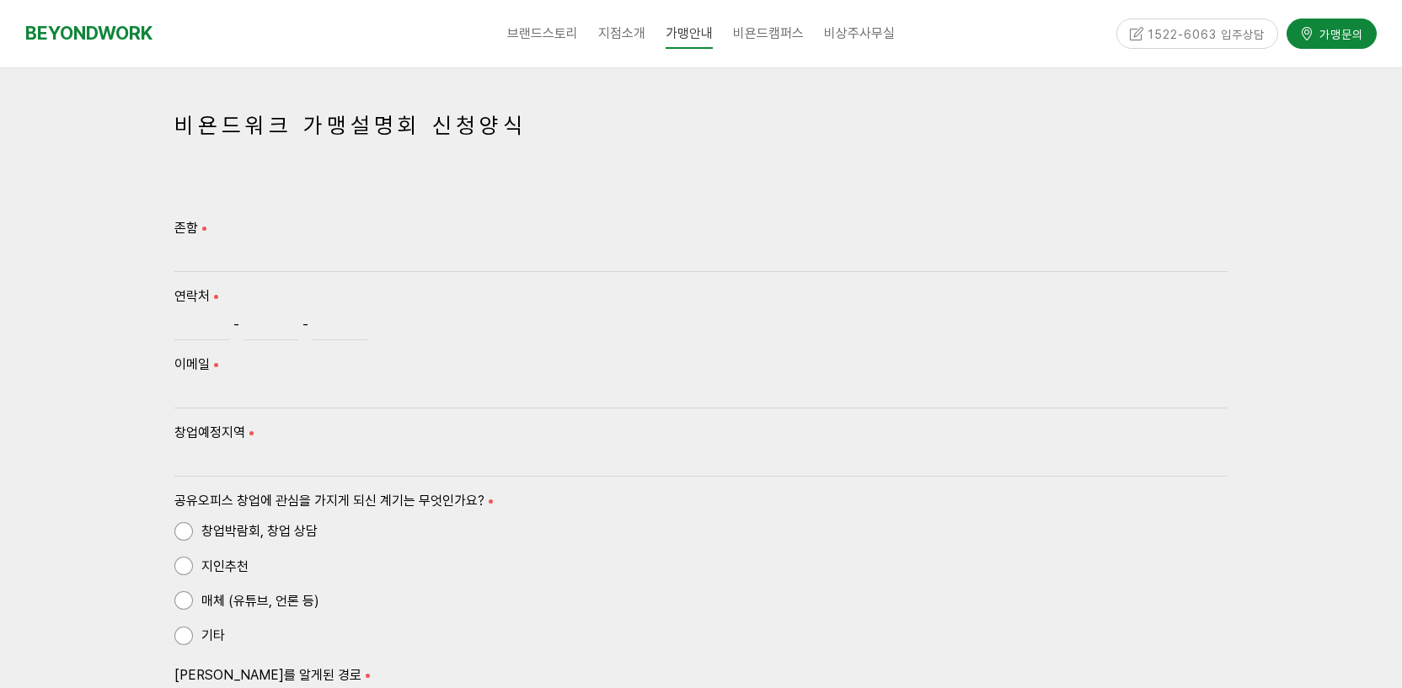
scroll to position [1050, 0]
